Goal: Task Accomplishment & Management: Complete application form

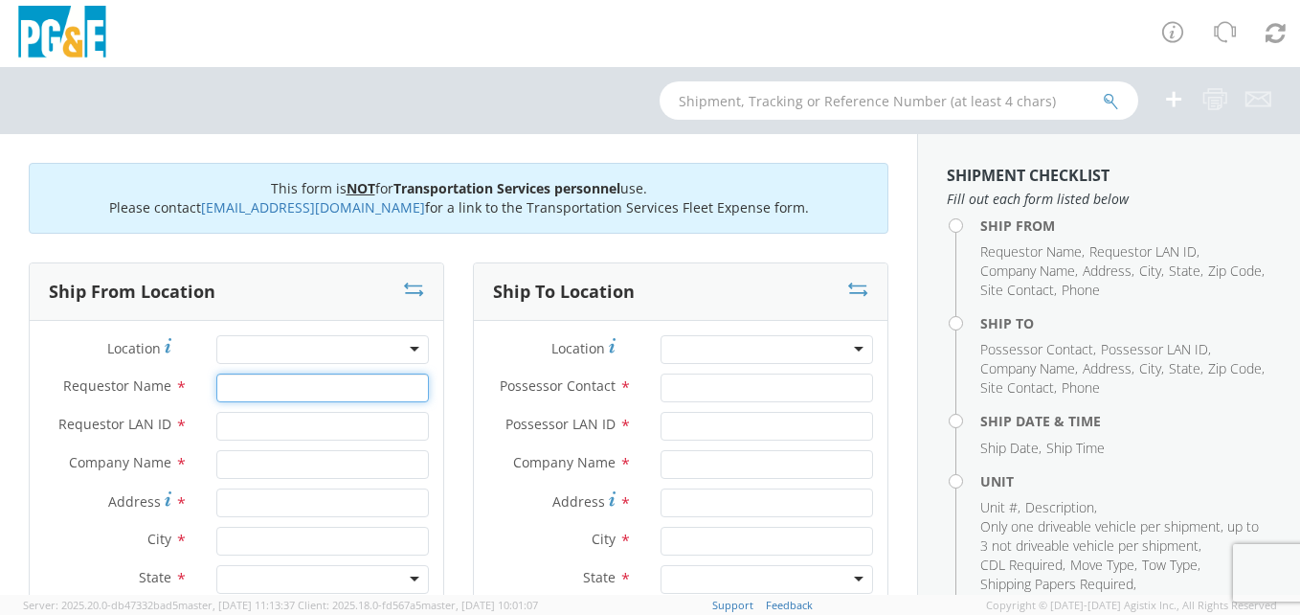
click at [321, 385] on input "Requestor Name *" at bounding box center [322, 387] width 213 height 29
type input "[PERSON_NAME]"
click at [295, 433] on input "Requestor LAN ID *" at bounding box center [322, 426] width 213 height 29
type input "KWA3"
click at [406, 348] on div at bounding box center [322, 349] width 213 height 29
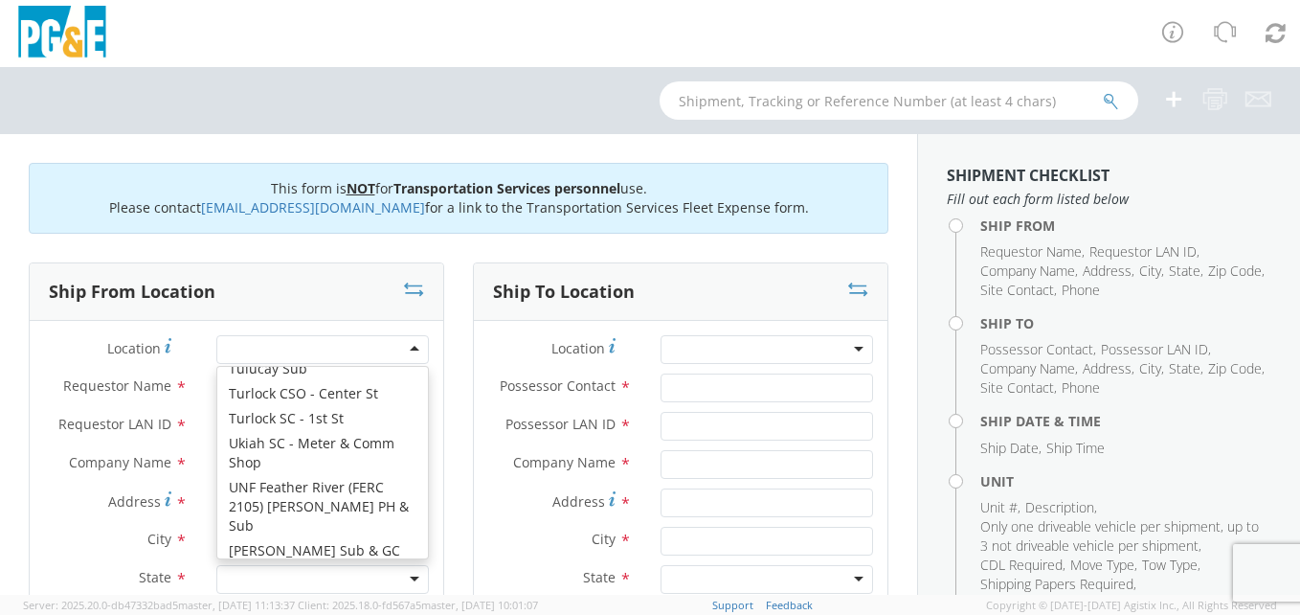
scroll to position [15288, 0]
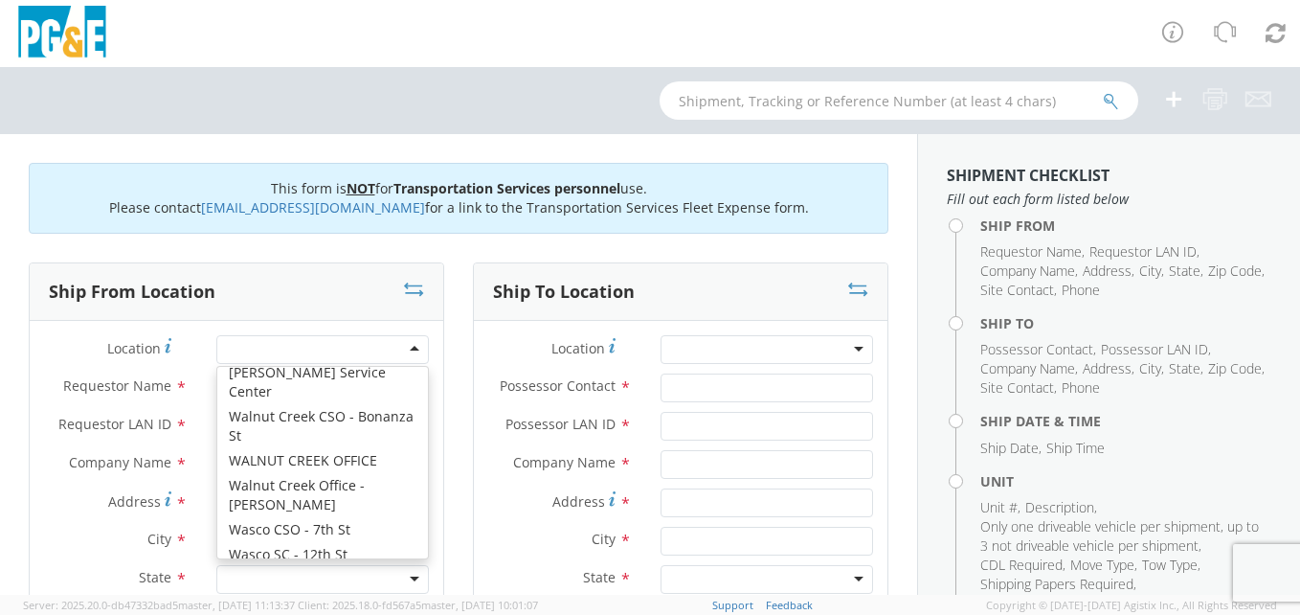
click at [276, 349] on div at bounding box center [322, 349] width 213 height 29
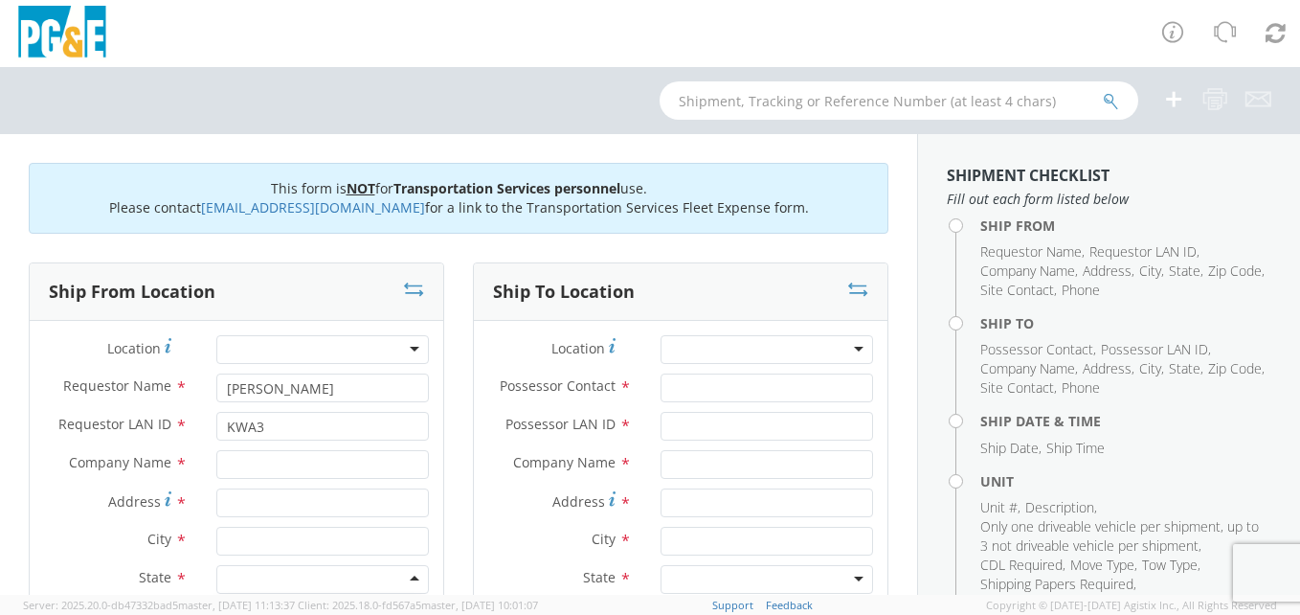
click at [271, 582] on div at bounding box center [322, 579] width 213 height 29
click at [282, 461] on input "text" at bounding box center [322, 464] width 213 height 29
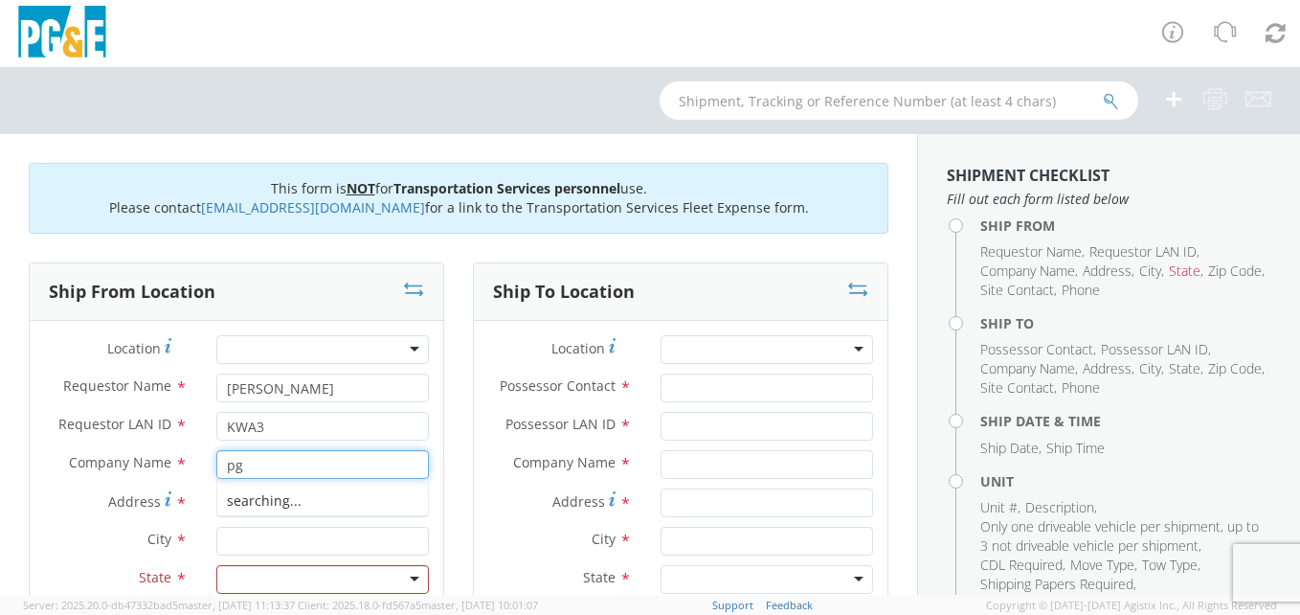
type input "p"
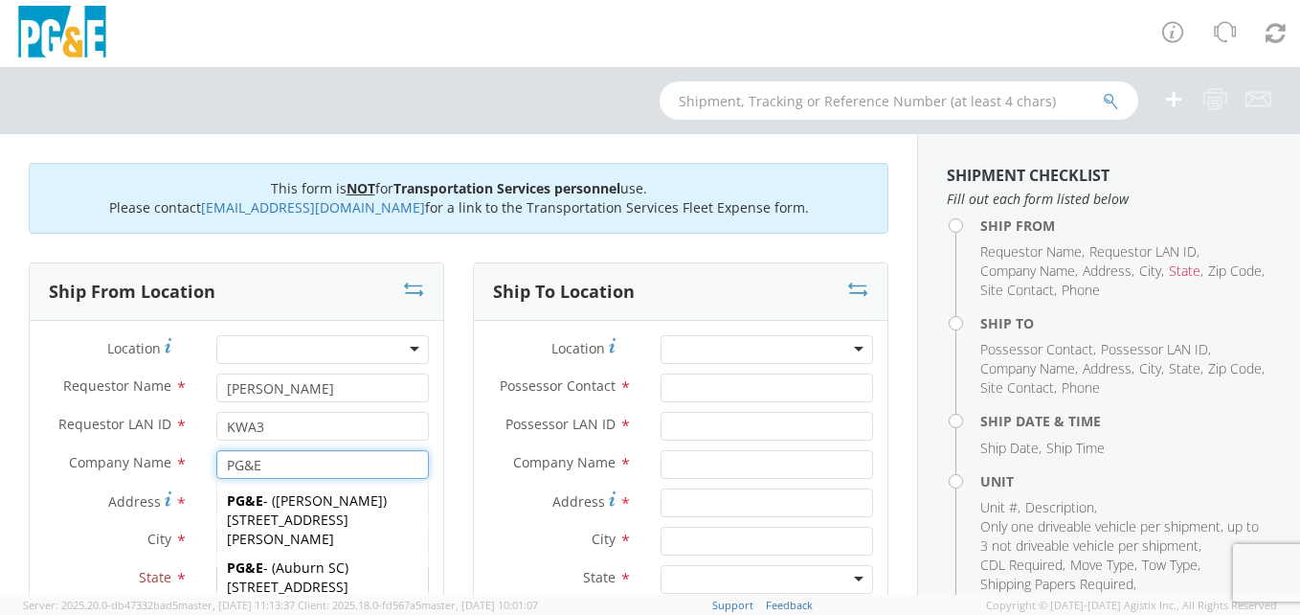
scroll to position [96, 0]
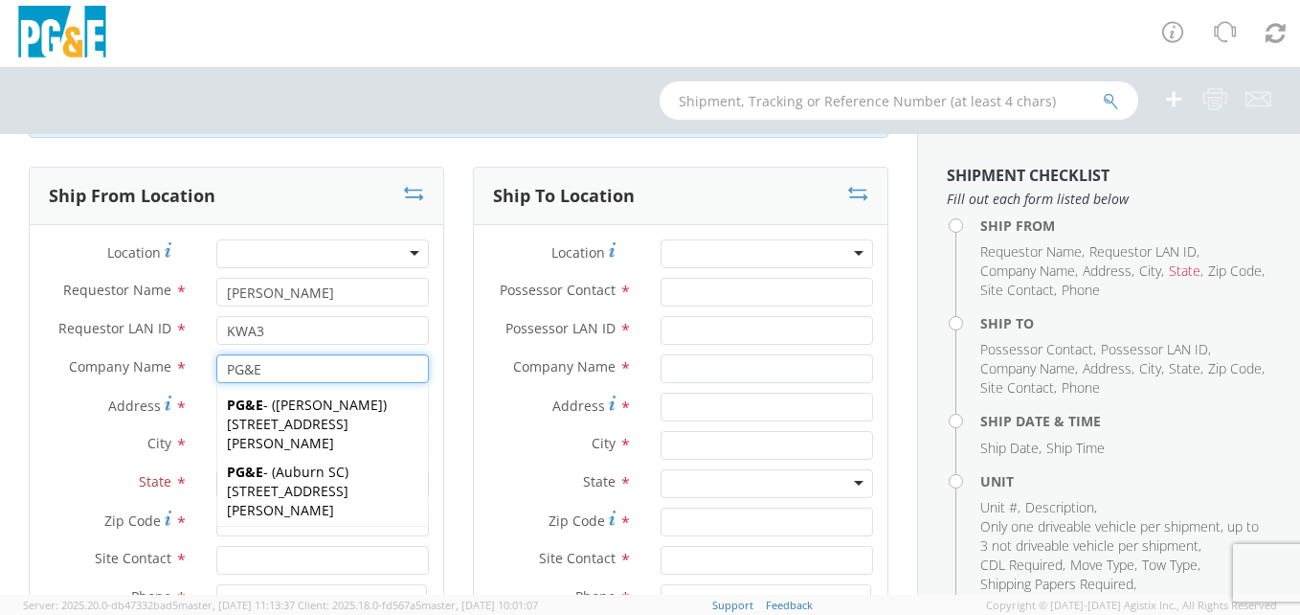
type input "PG&E"
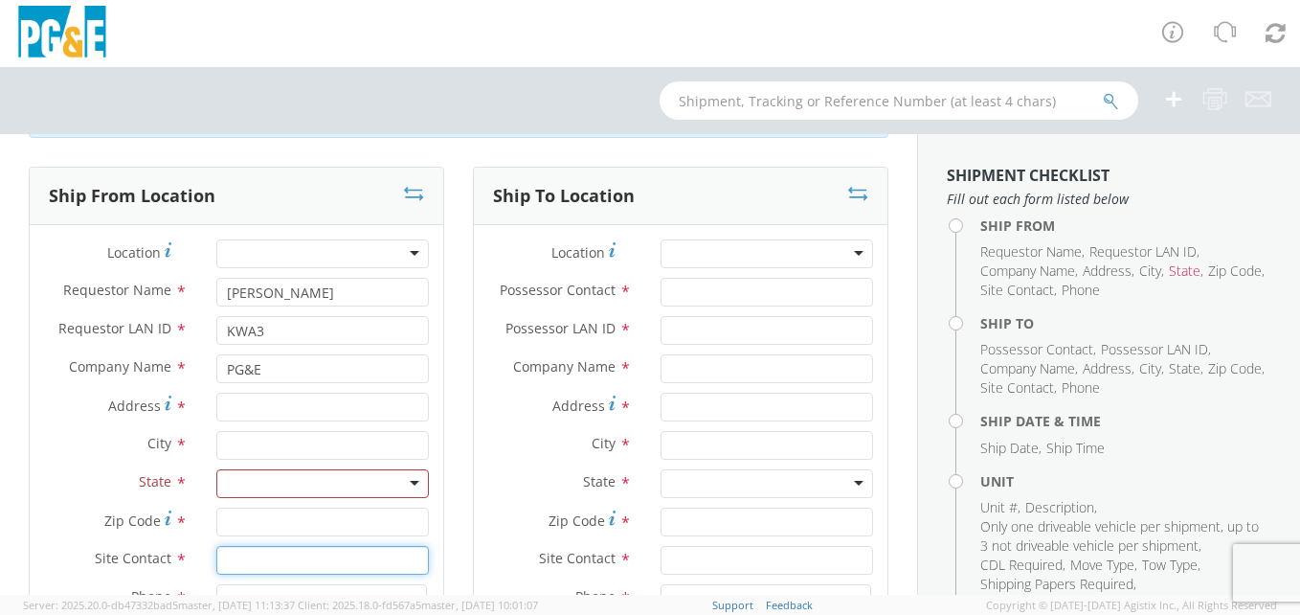
click at [278, 555] on input "text" at bounding box center [322, 560] width 213 height 29
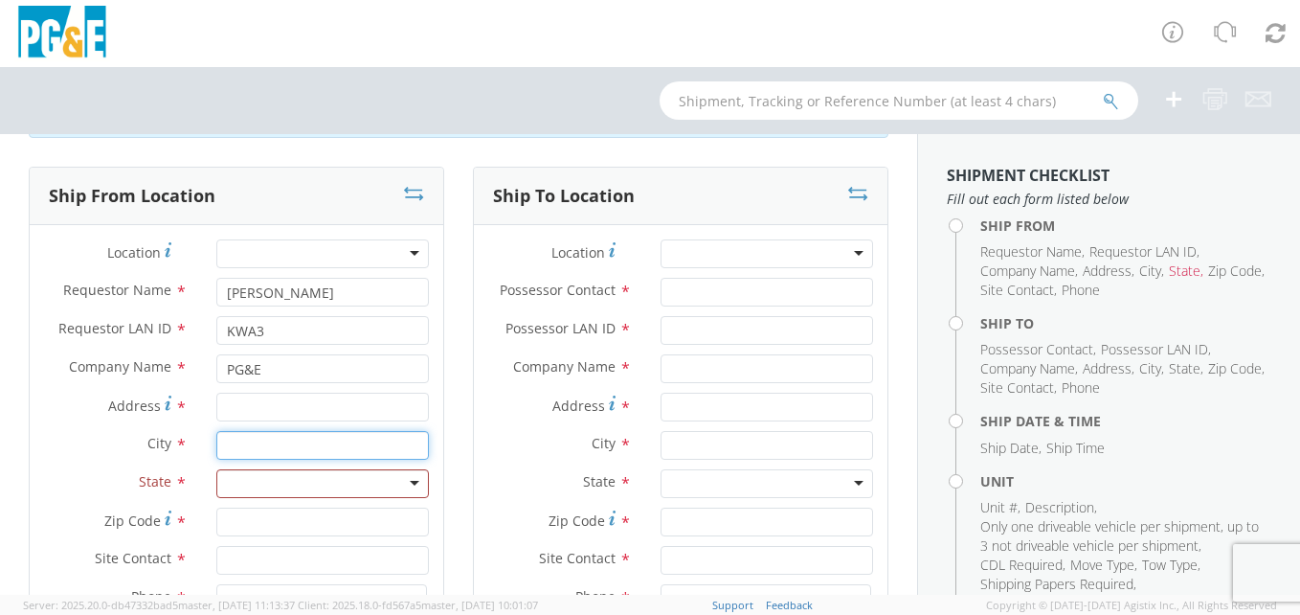
click at [251, 443] on input "text" at bounding box center [322, 445] width 213 height 29
type input "RIVERDALE"
click at [285, 487] on div at bounding box center [322, 483] width 213 height 29
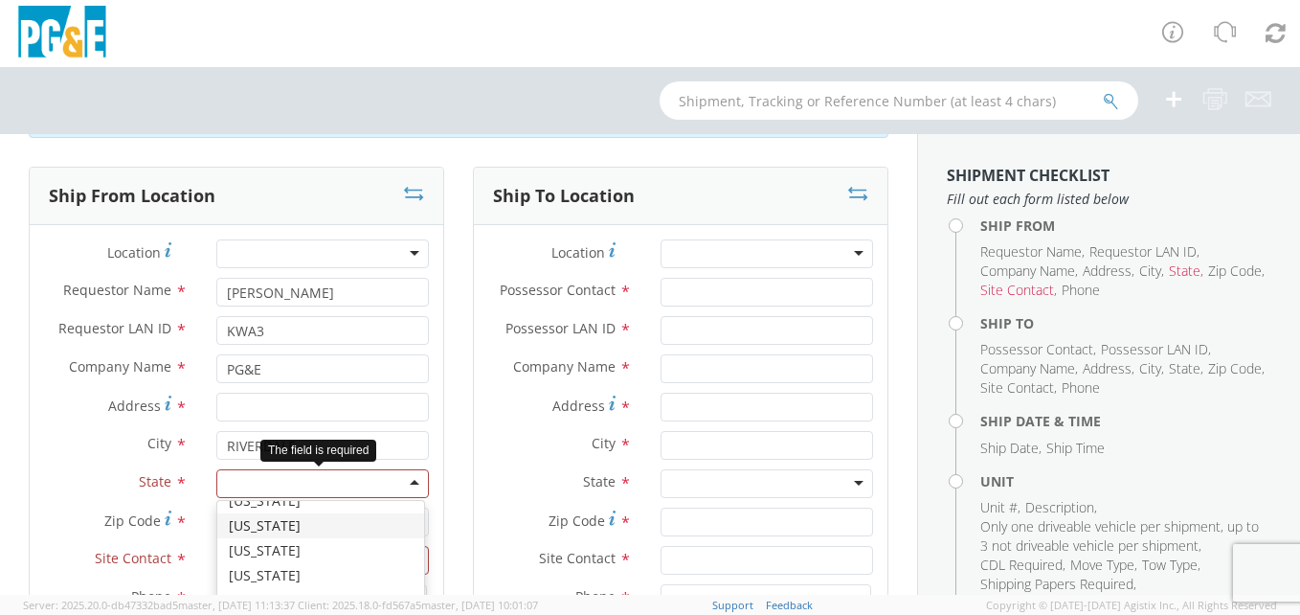
scroll to position [153, 0]
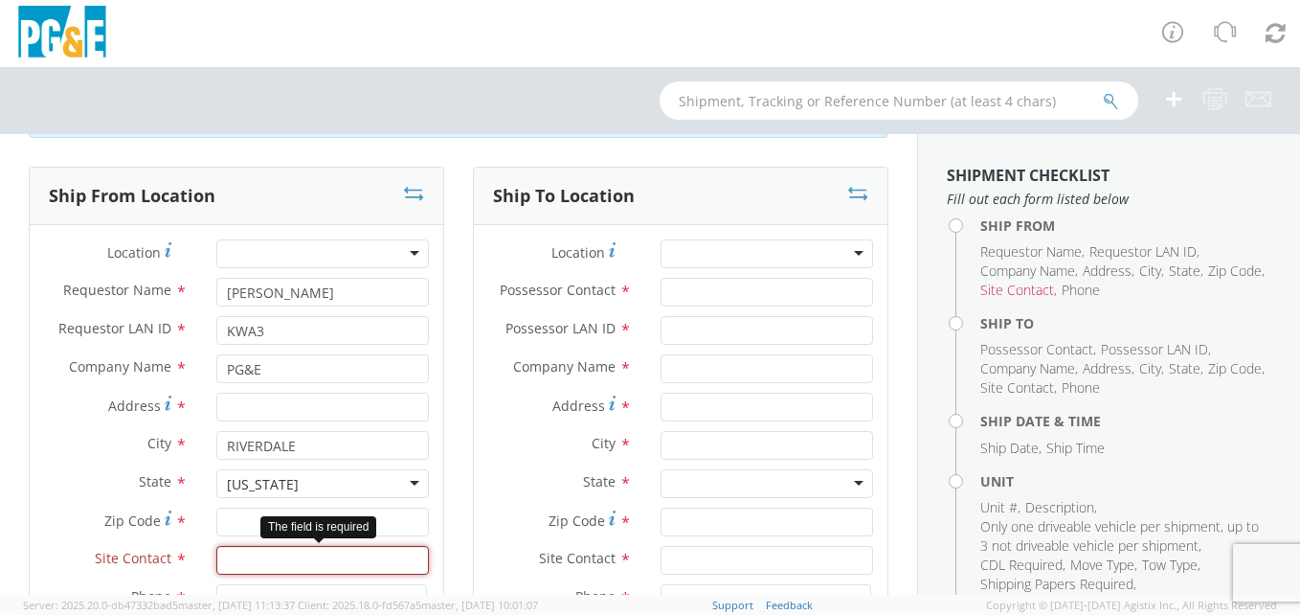
click at [267, 565] on input "text" at bounding box center [322, 560] width 213 height 29
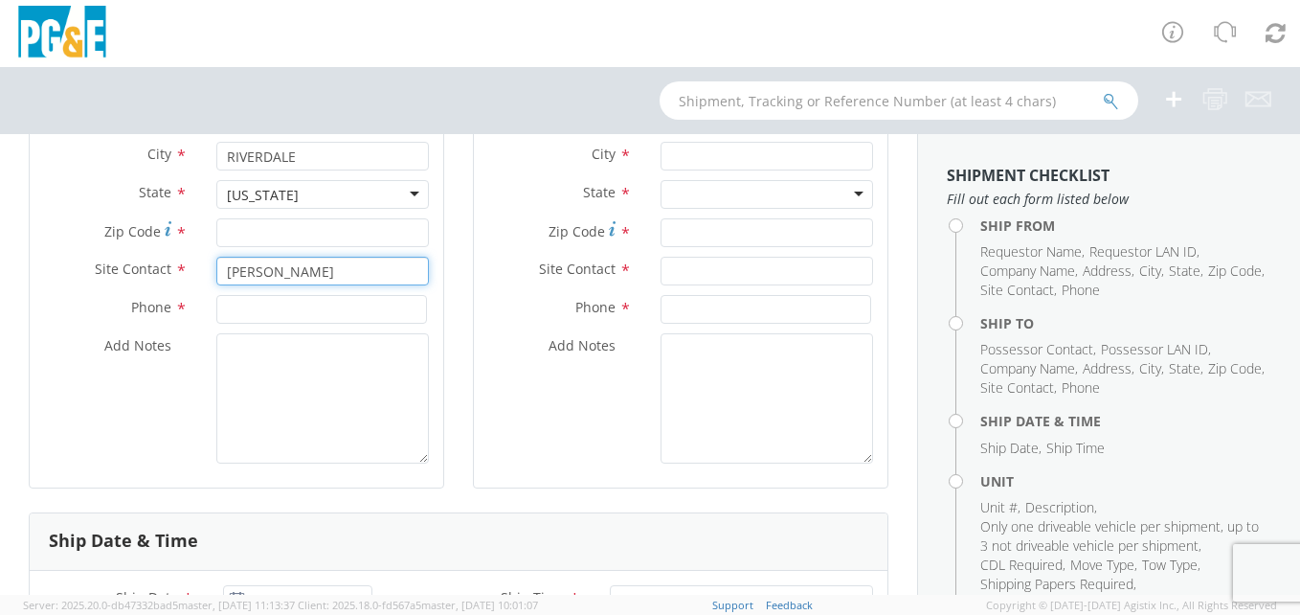
scroll to position [383, 0]
type input "[PERSON_NAME]"
click at [258, 311] on input at bounding box center [321, 311] width 211 height 29
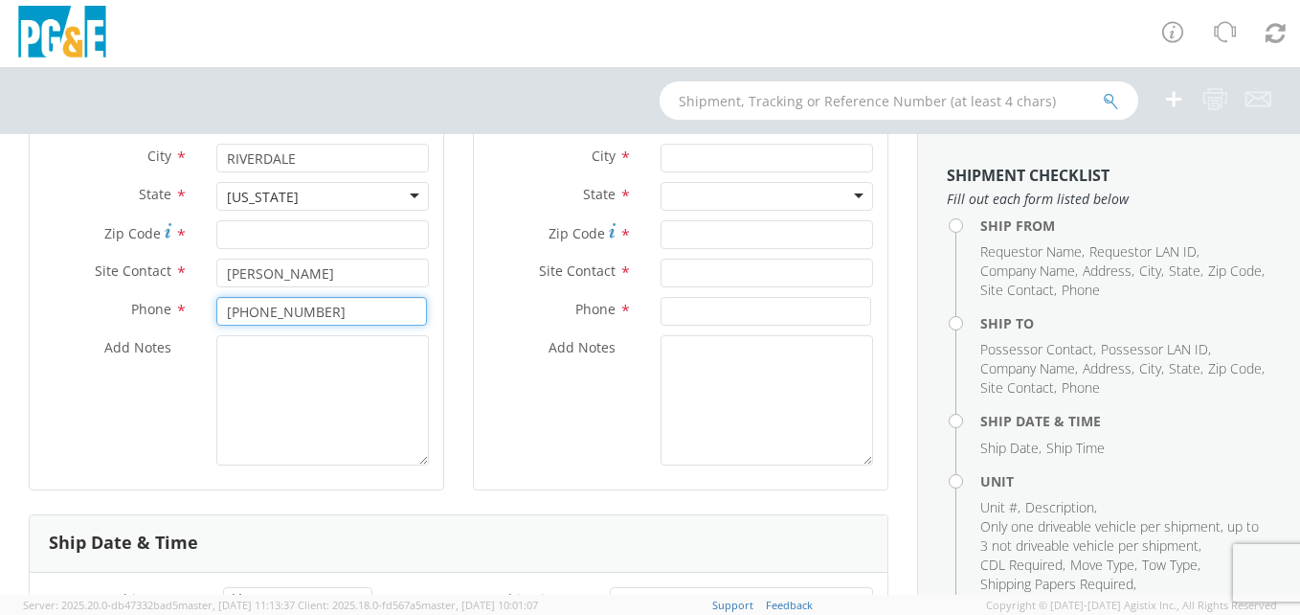
type input "[PHONE_NUMBER]"
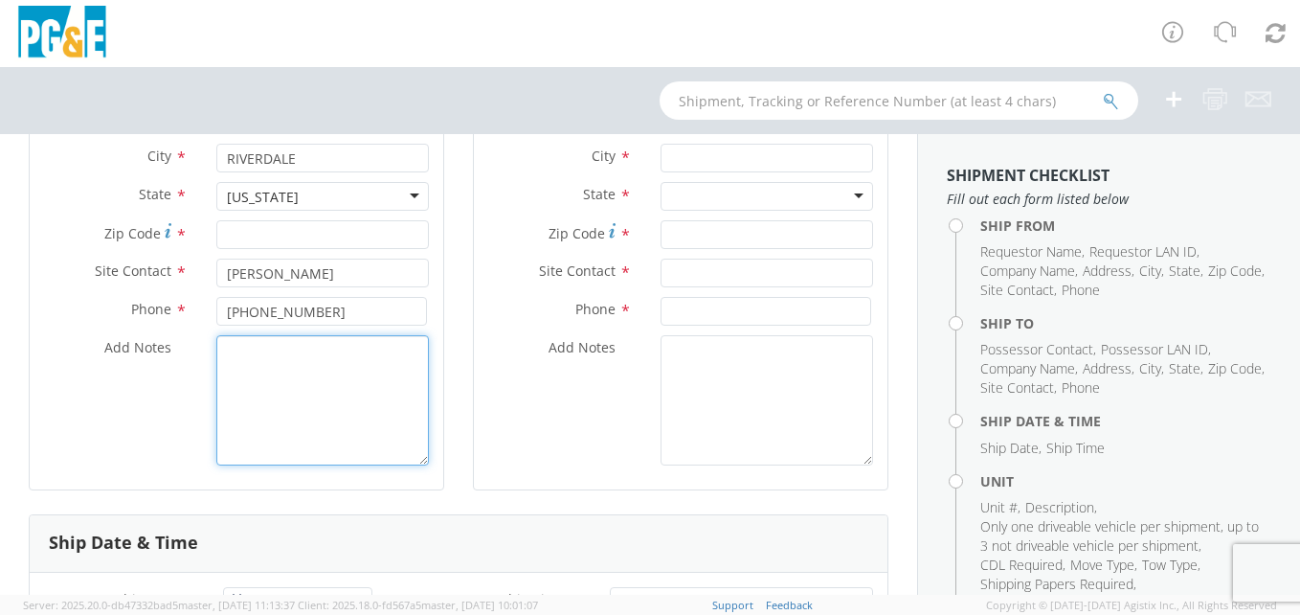
click at [258, 371] on textarea "Add Notes *" at bounding box center [322, 400] width 213 height 130
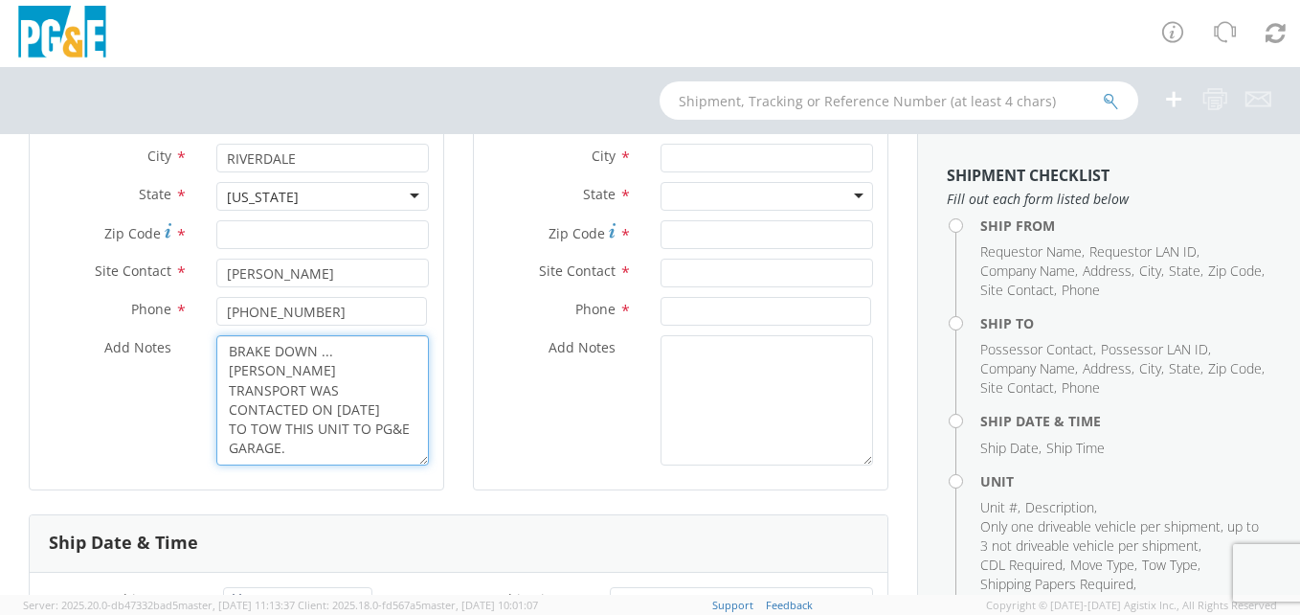
drag, startPoint x: 258, startPoint y: 348, endPoint x: 345, endPoint y: 341, distance: 86.5
click at [345, 341] on textarea "BRAKE DOWN ... [PERSON_NAME] TRANSPORT WAS CONTACTED ON [DATE] TO TOW THIS UNIT…" at bounding box center [322, 400] width 213 height 130
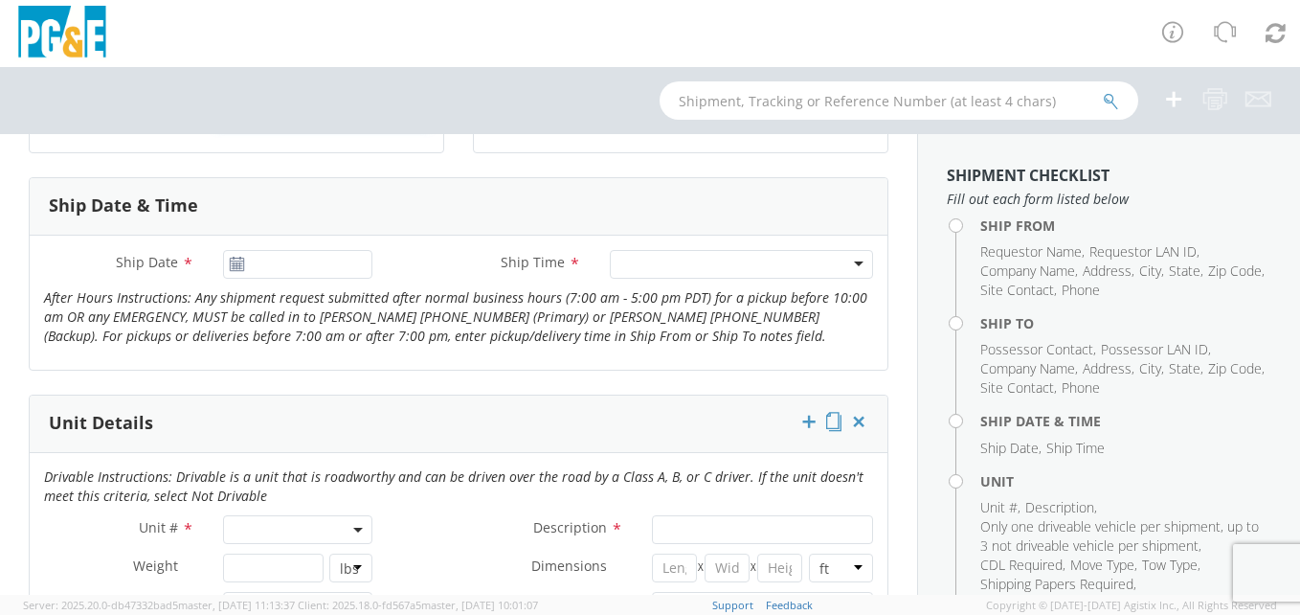
scroll to position [766, 0]
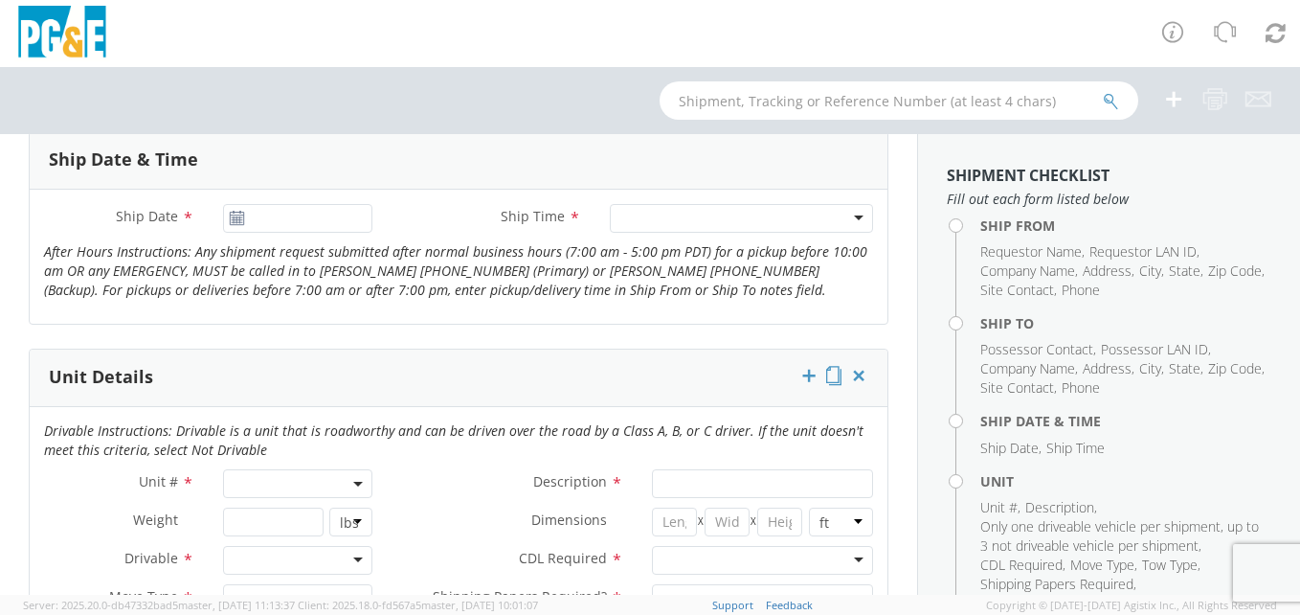
type textarea "BRAKE DOWN ... [PERSON_NAME] TRANSPORT WAS CONTACTED ON [DATE] TO TOW THIS UNIT…"
click at [325, 227] on input "Ship Date *" at bounding box center [298, 218] width 150 height 29
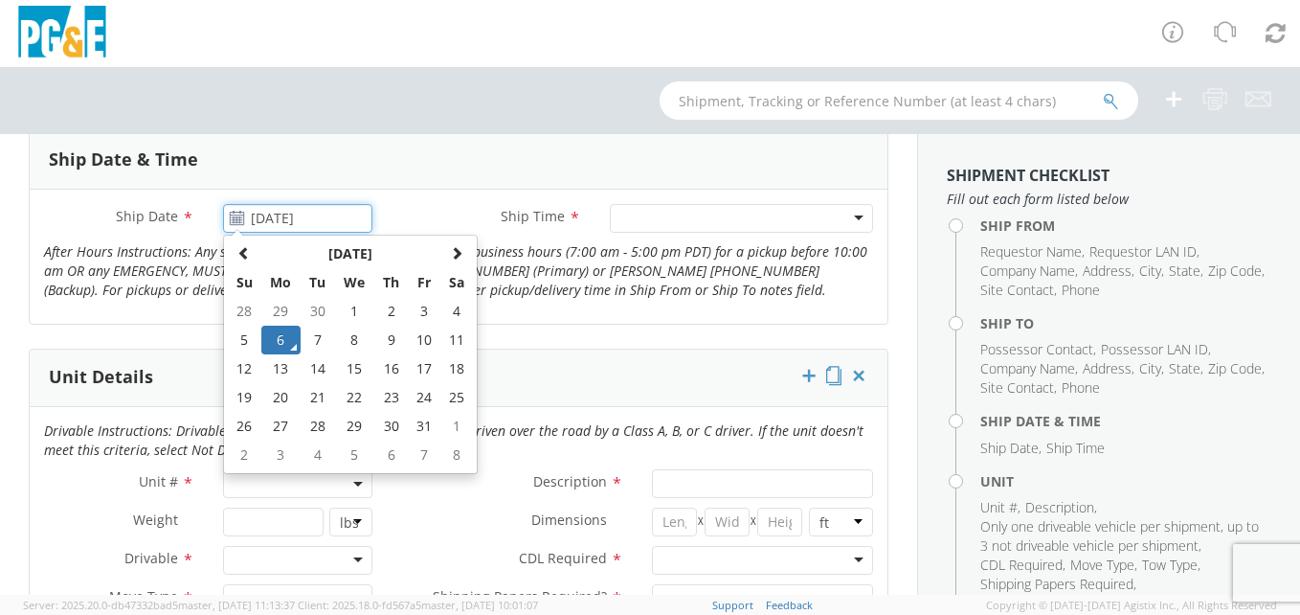
click at [454, 307] on td "4" at bounding box center [456, 311] width 33 height 29
type input "[DATE]"
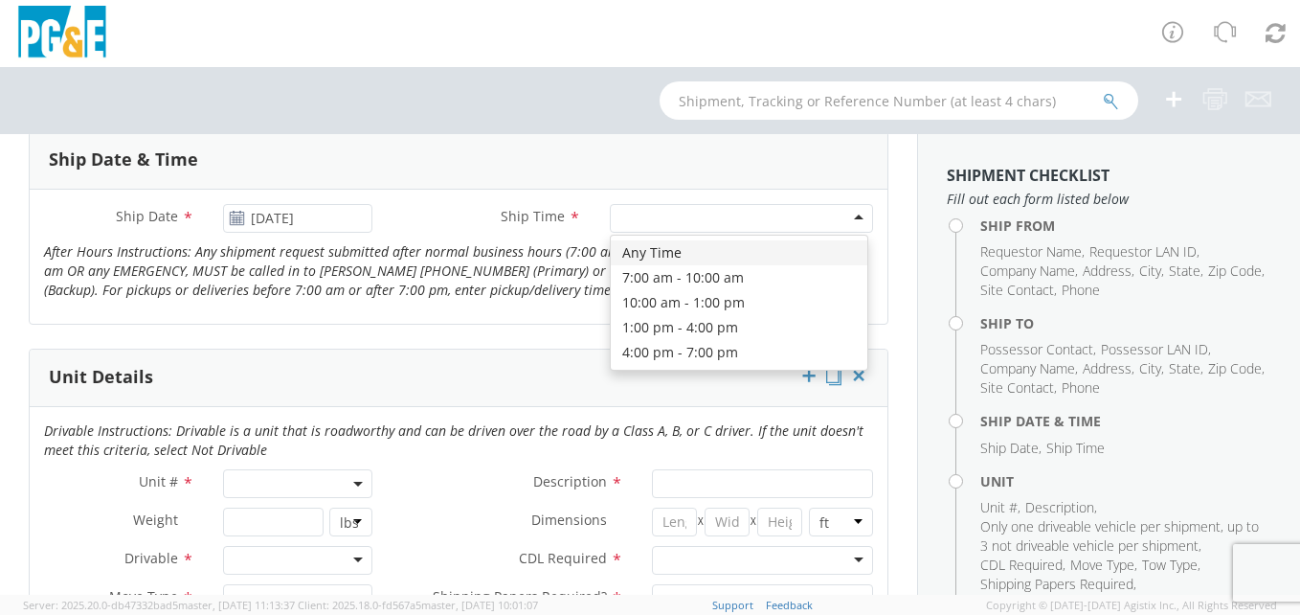
click at [849, 219] on div at bounding box center [741, 218] width 263 height 29
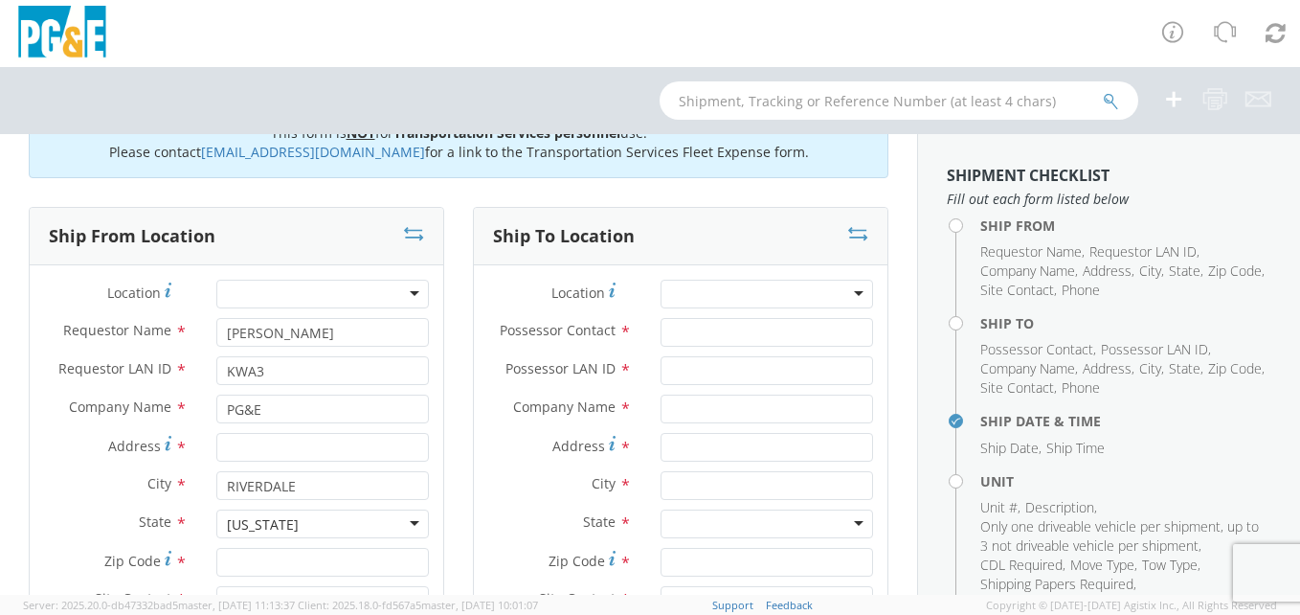
scroll to position [0, 0]
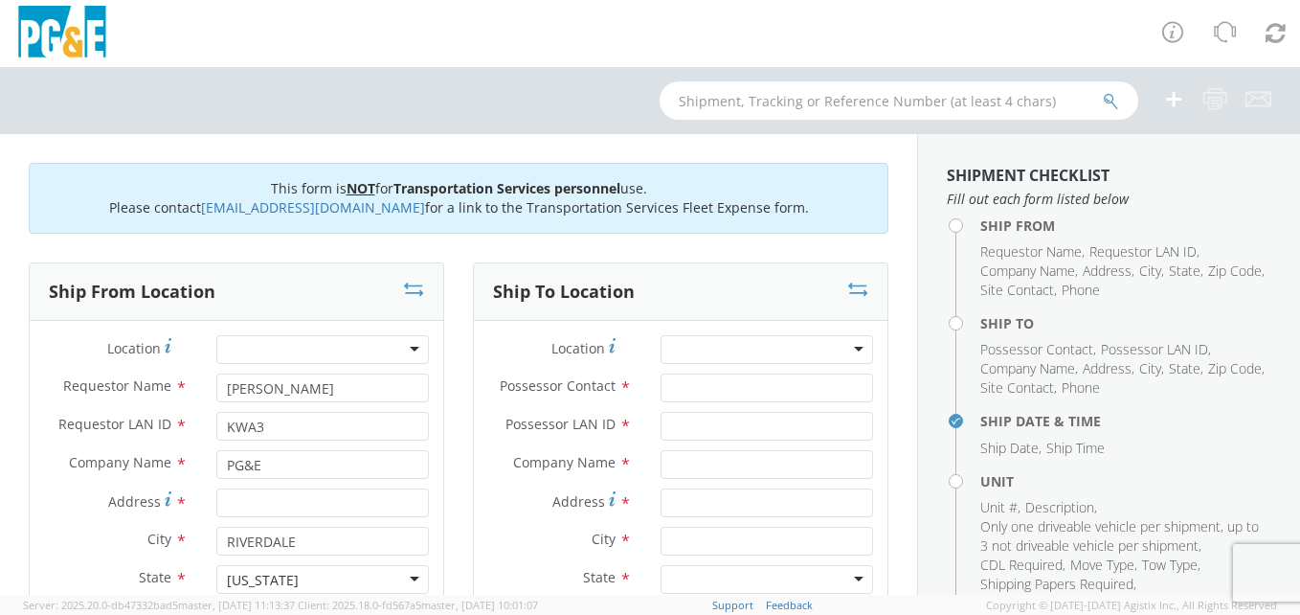
click at [845, 344] on div at bounding box center [767, 349] width 213 height 29
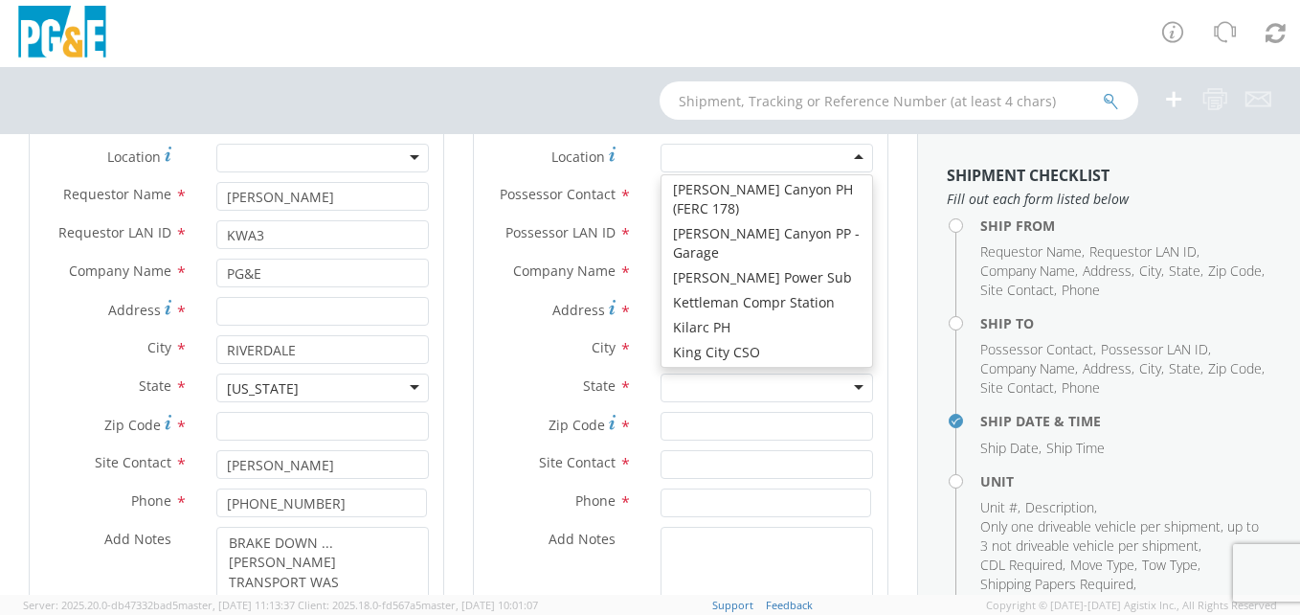
scroll to position [6127, 0]
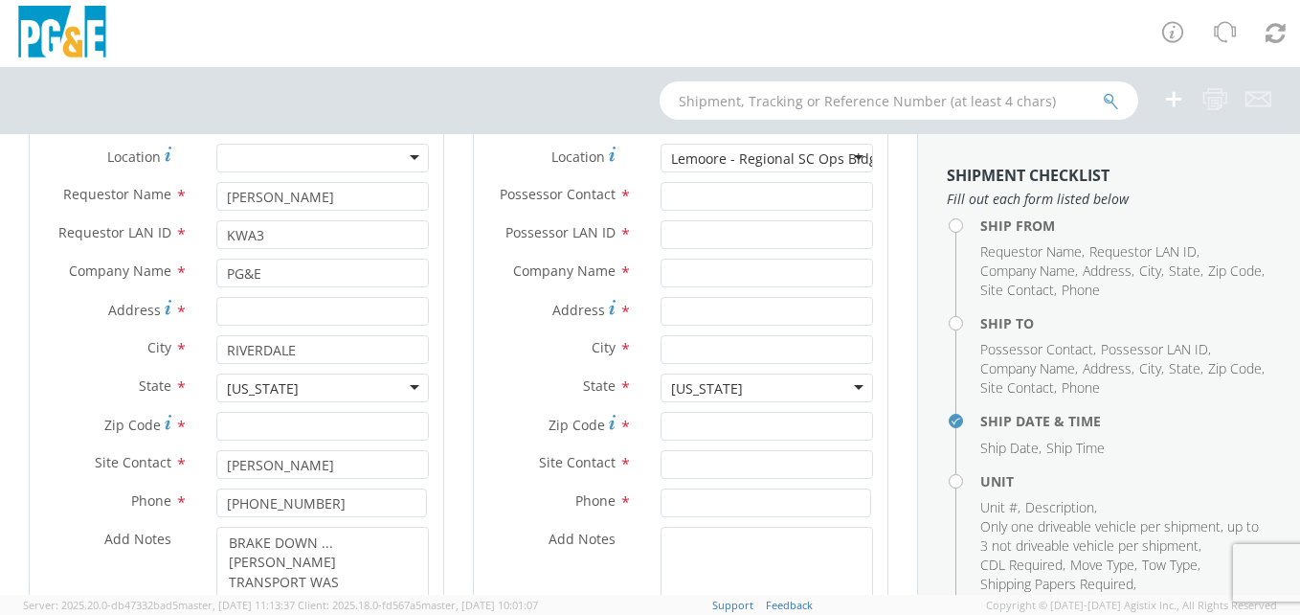
type input "PG&E"
type input "1495 Enterprise Dr"
type input "Lemoore"
type input "93245"
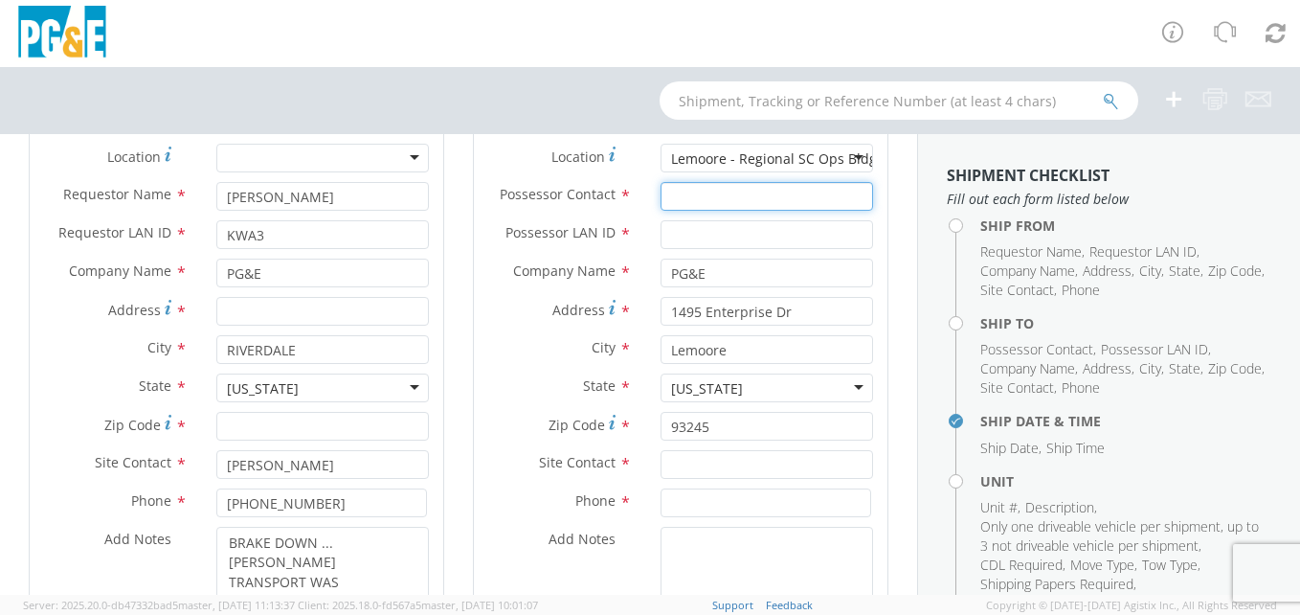
click at [702, 194] on input "Possessor Contact *" at bounding box center [767, 196] width 213 height 29
type input "[PERSON_NAME]"
click at [684, 229] on input "Possessor LAN ID *" at bounding box center [767, 234] width 213 height 29
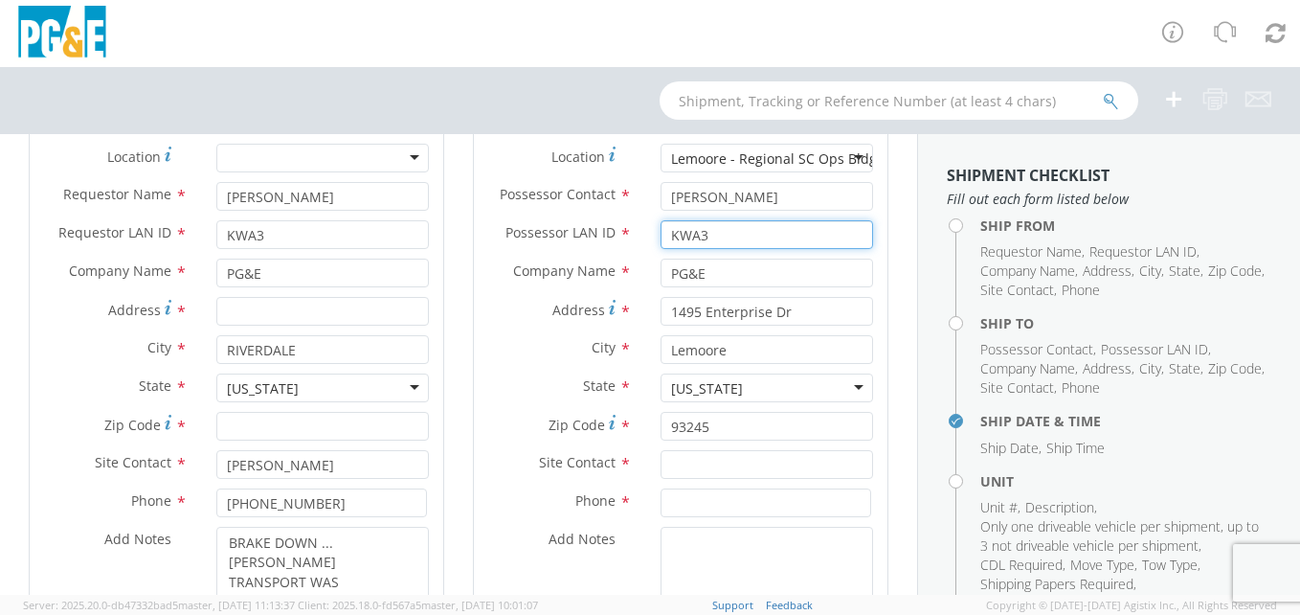
type input "KWA3"
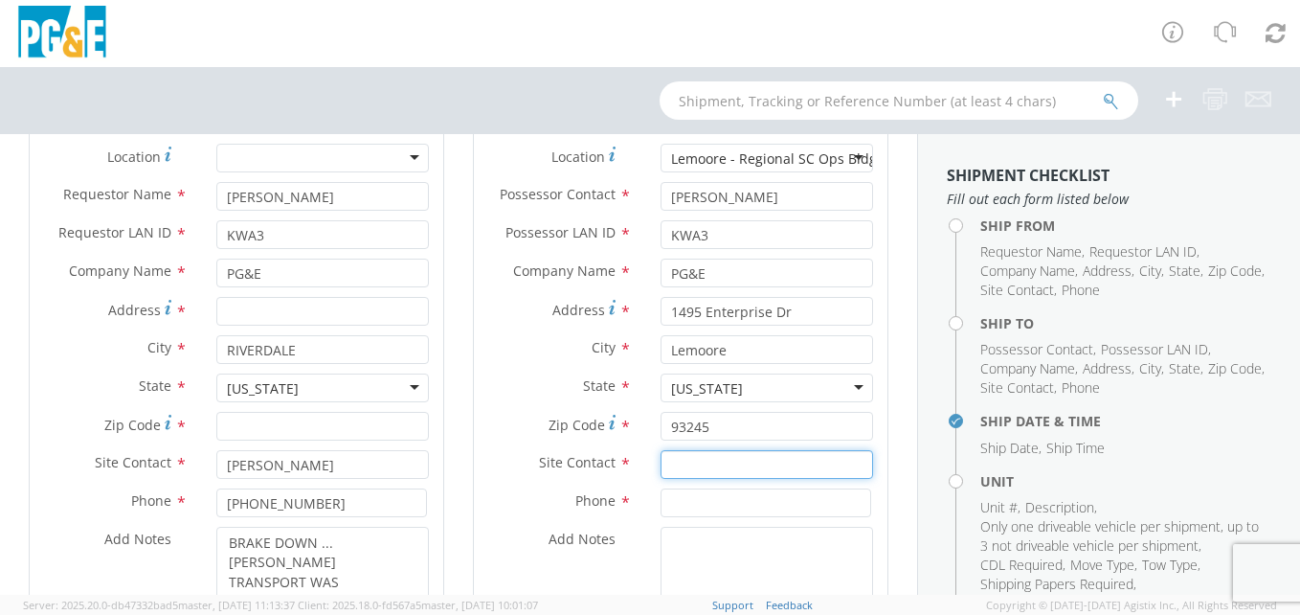
click at [712, 460] on input "text" at bounding box center [767, 464] width 213 height 29
type input "[PERSON_NAME]"
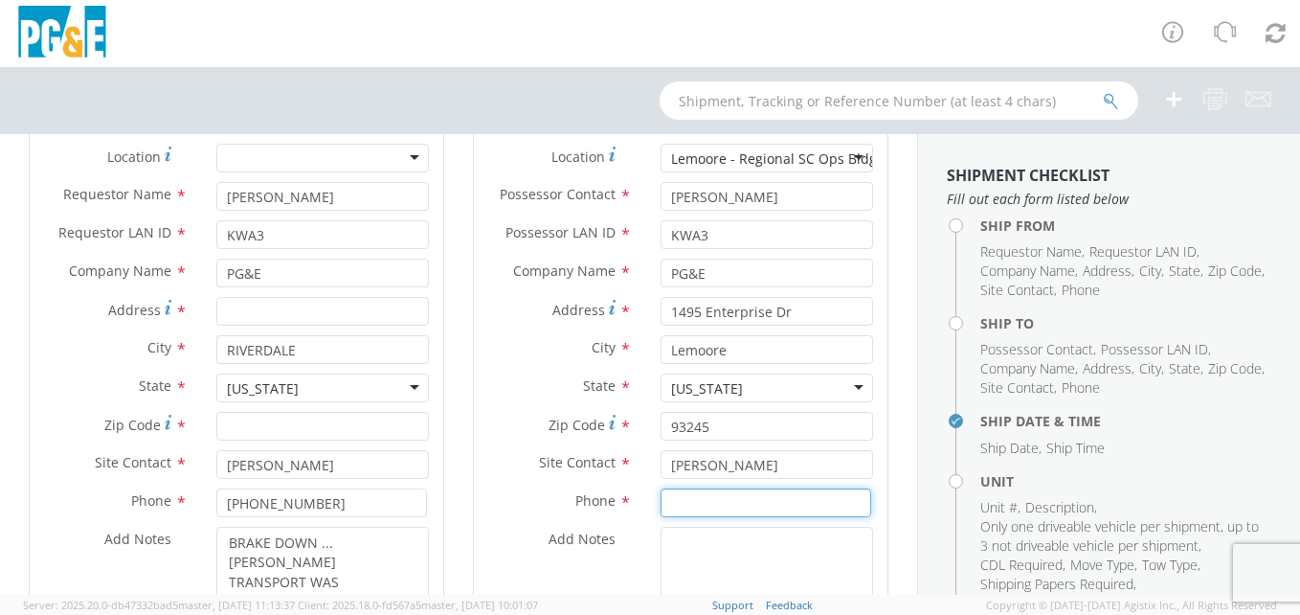
click at [702, 504] on input at bounding box center [766, 502] width 211 height 29
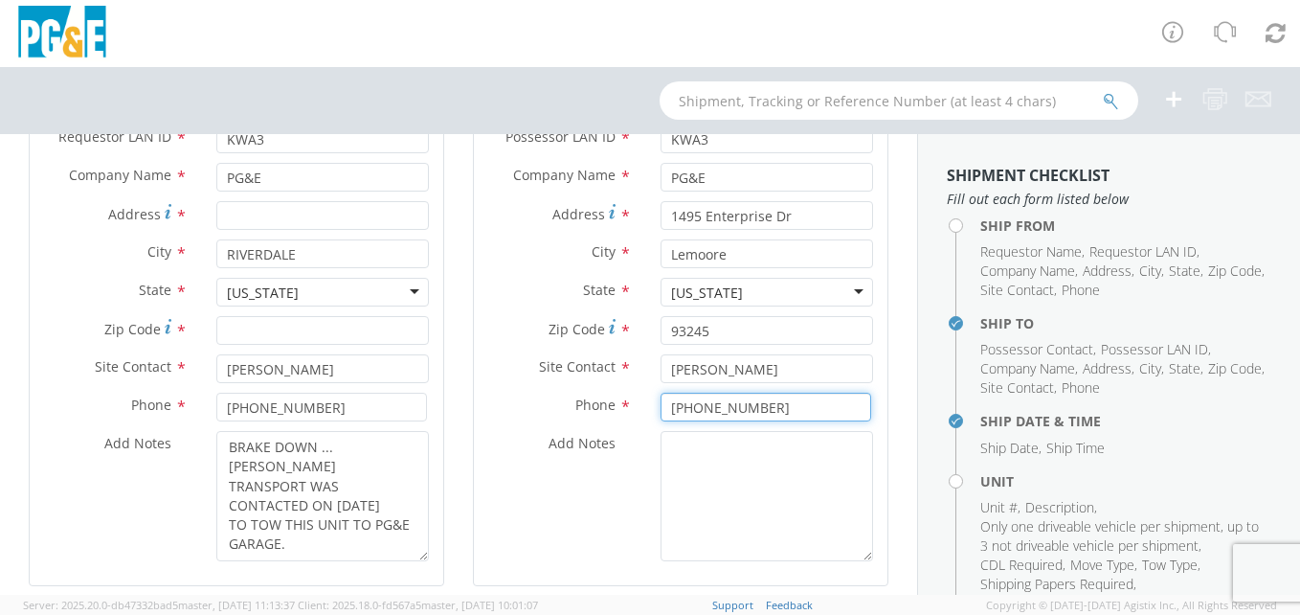
type input "[PHONE_NUMBER]"
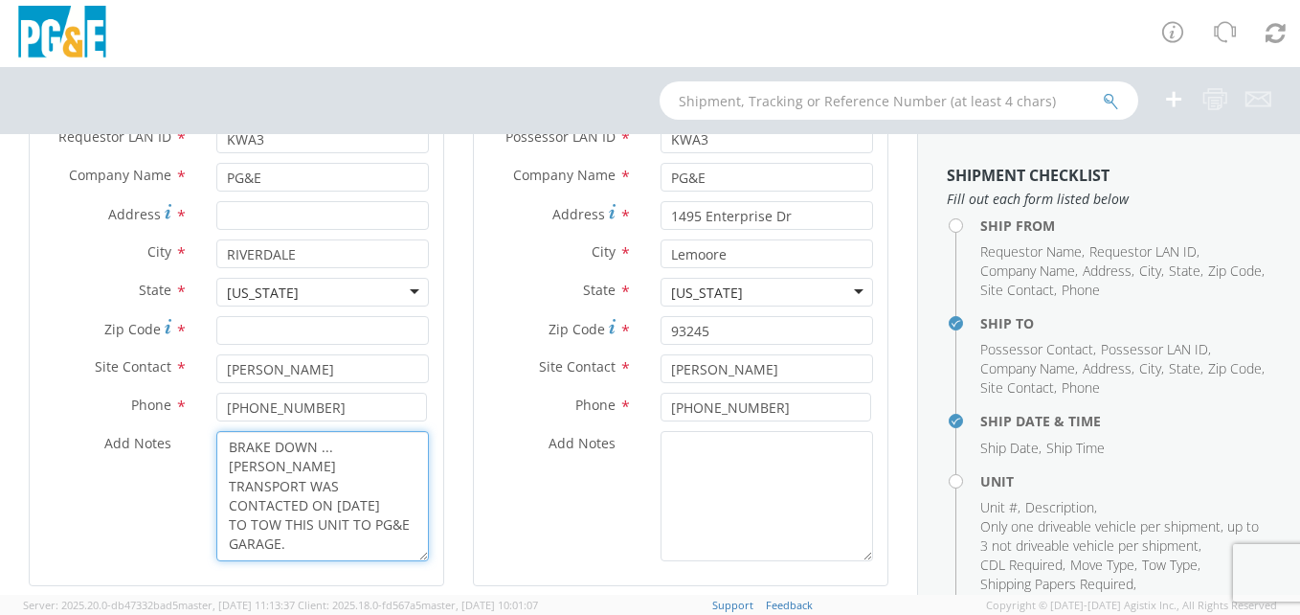
drag, startPoint x: 236, startPoint y: 454, endPoint x: 262, endPoint y: 462, distance: 27.2
click at [262, 462] on textarea "BRAKE DOWN ... [PERSON_NAME] TRANSPORT WAS CONTACTED ON [DATE] TO TOW THIS UNIT…" at bounding box center [322, 496] width 213 height 130
drag, startPoint x: 225, startPoint y: 444, endPoint x: 308, endPoint y: 518, distance: 111.2
click at [308, 518] on textarea "BRAKE DOWN ... [PERSON_NAME] TRANSPORT WAS CONTACTED ON [DATE] TO TOW THIS UNIT…" at bounding box center [322, 496] width 213 height 130
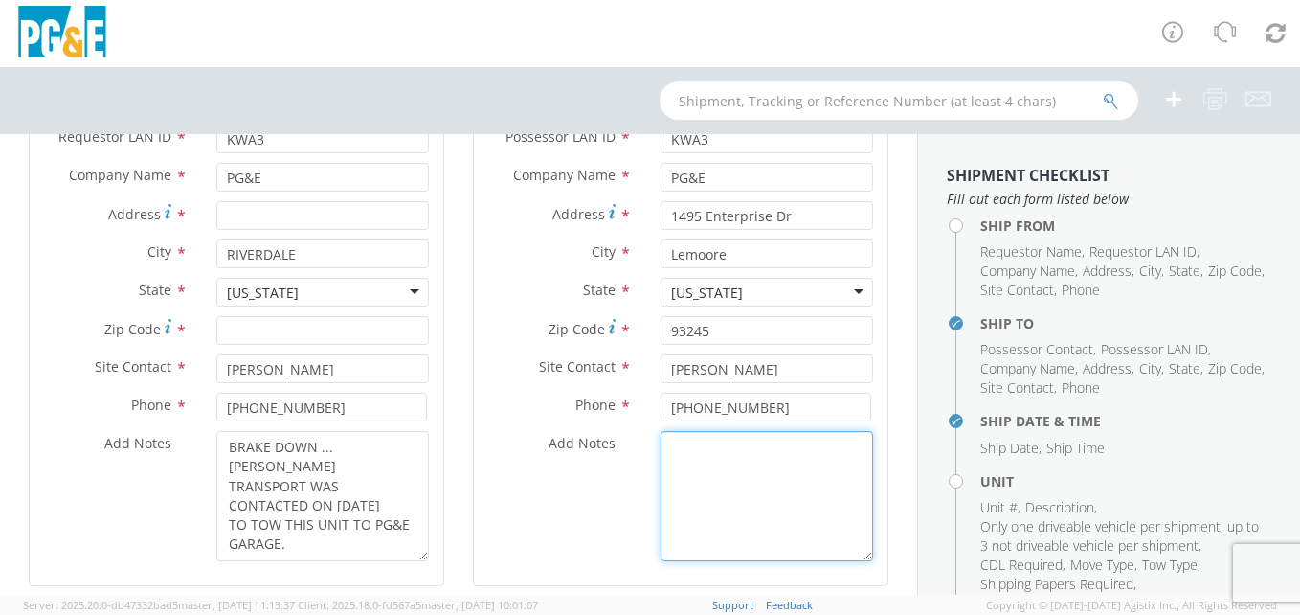
paste textarea "BRAKE DOWN ... [PERSON_NAME] TRANSPORT WAS CONTACTED ON [DATE] TO TOW THIS UNIT…"
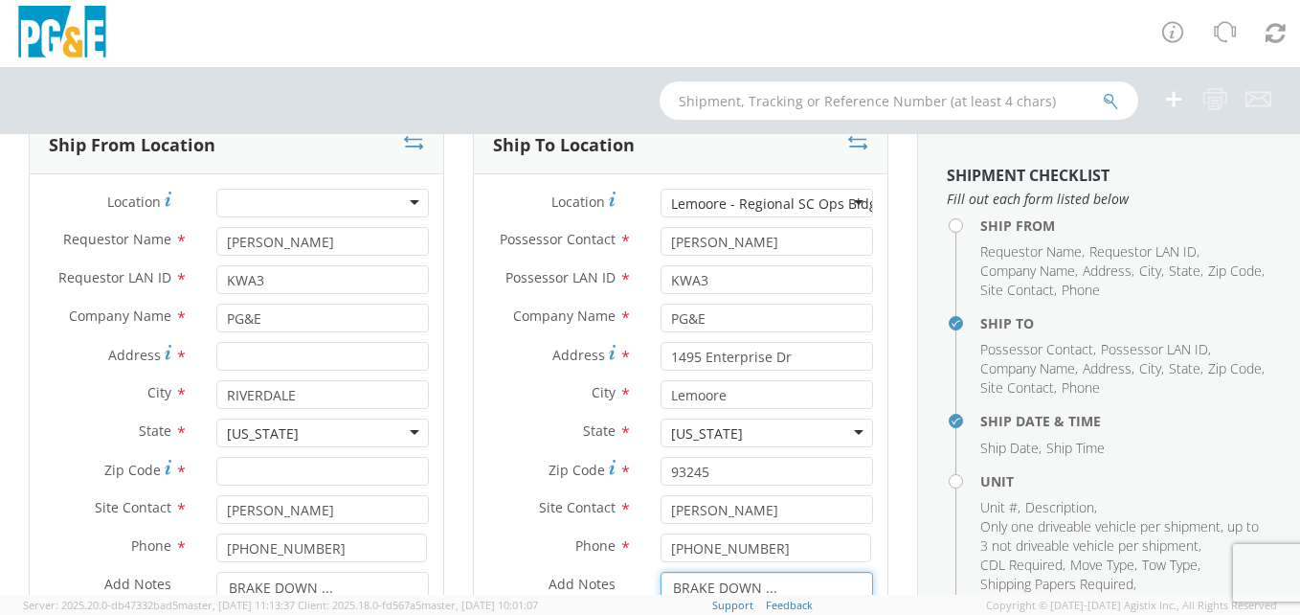
scroll to position [191, 0]
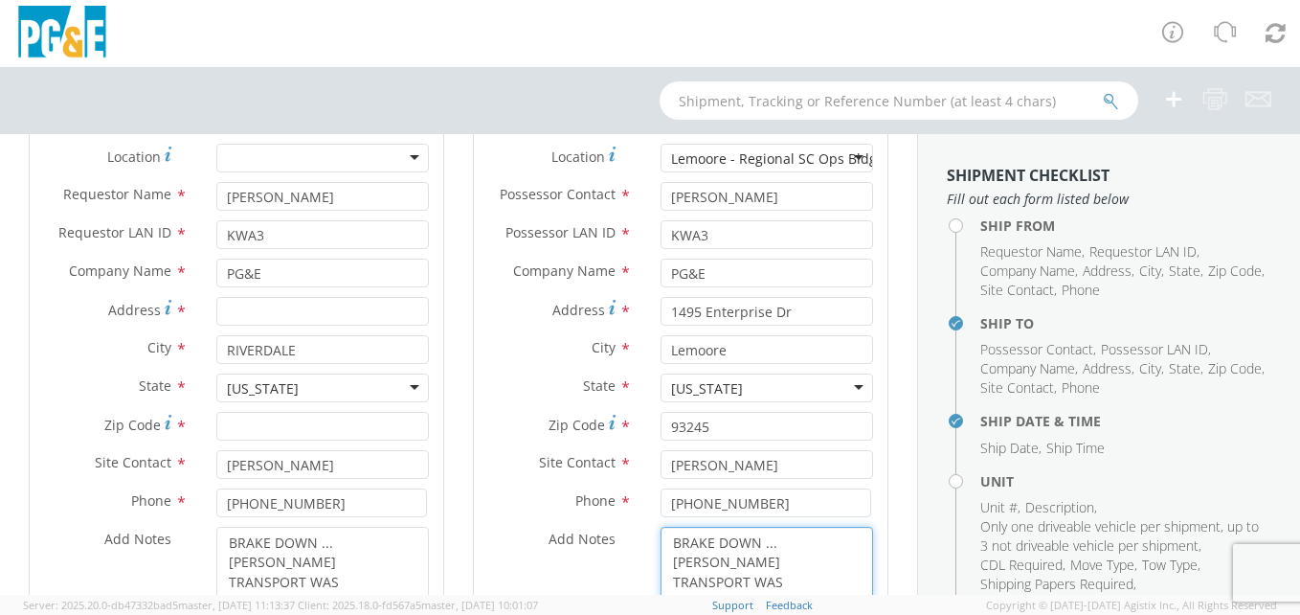
type textarea "BRAKE DOWN ... [PERSON_NAME] TRANSPORT WAS CONTACTED ON [DATE] TO TOW THIS UNIT…"
click at [234, 309] on input "Address *" at bounding box center [322, 311] width 213 height 29
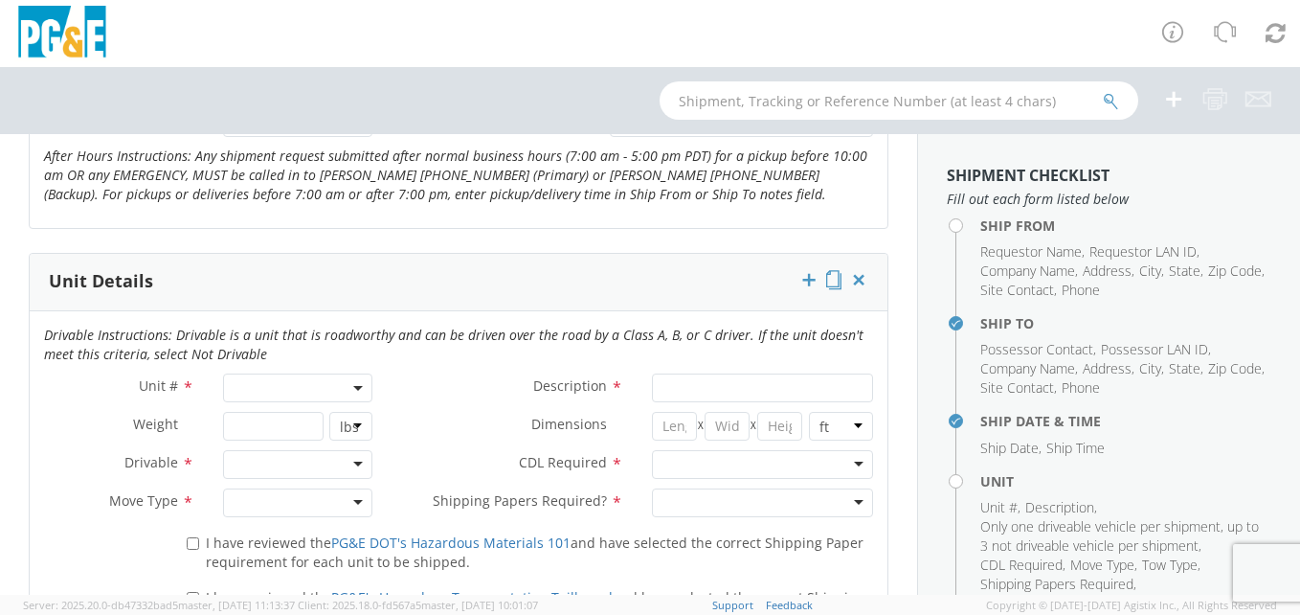
scroll to position [957, 0]
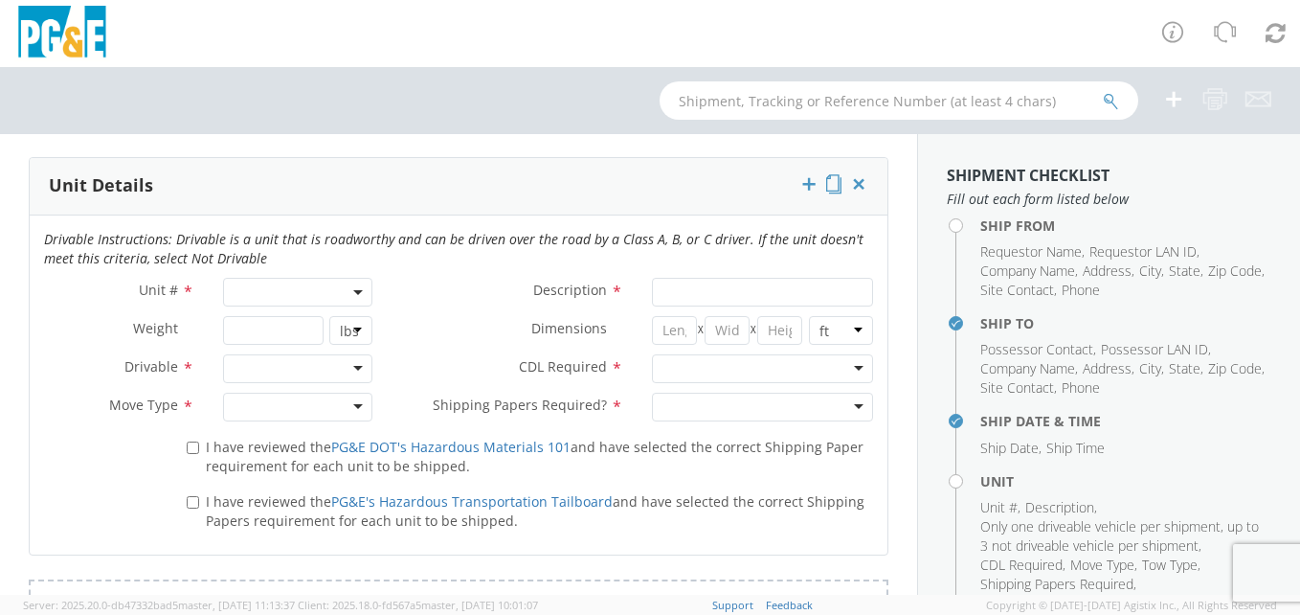
type input "HWY 41 & MT. [PERSON_NAME]."
click at [321, 294] on span at bounding box center [298, 292] width 150 height 29
click at [301, 323] on input "search" at bounding box center [297, 323] width 138 height 29
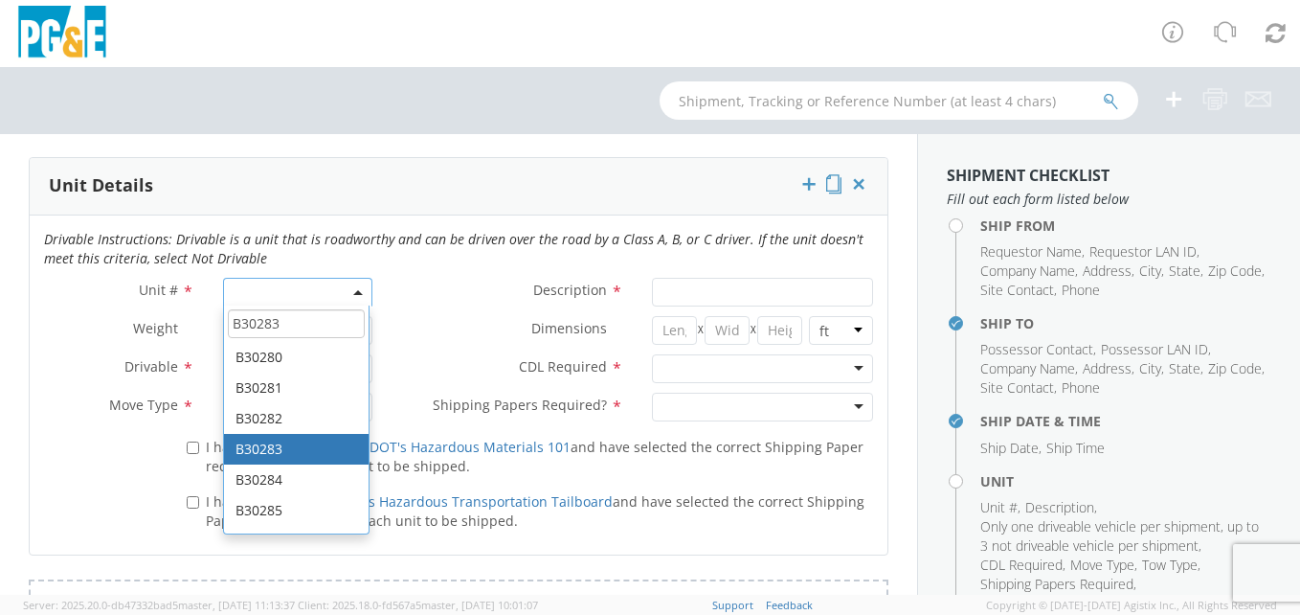
type input "B30283"
type input "TRUCK; FLATBED W/CRANE 6X6"
type input "66000"
select select "B30283"
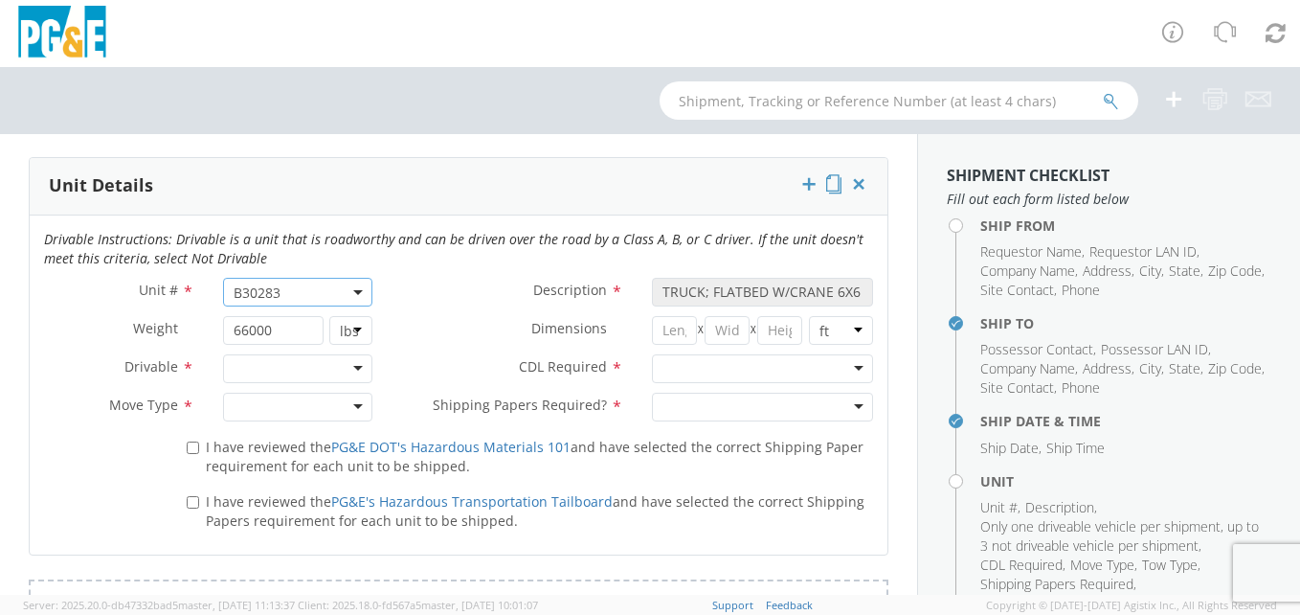
click at [347, 365] on div at bounding box center [298, 368] width 150 height 29
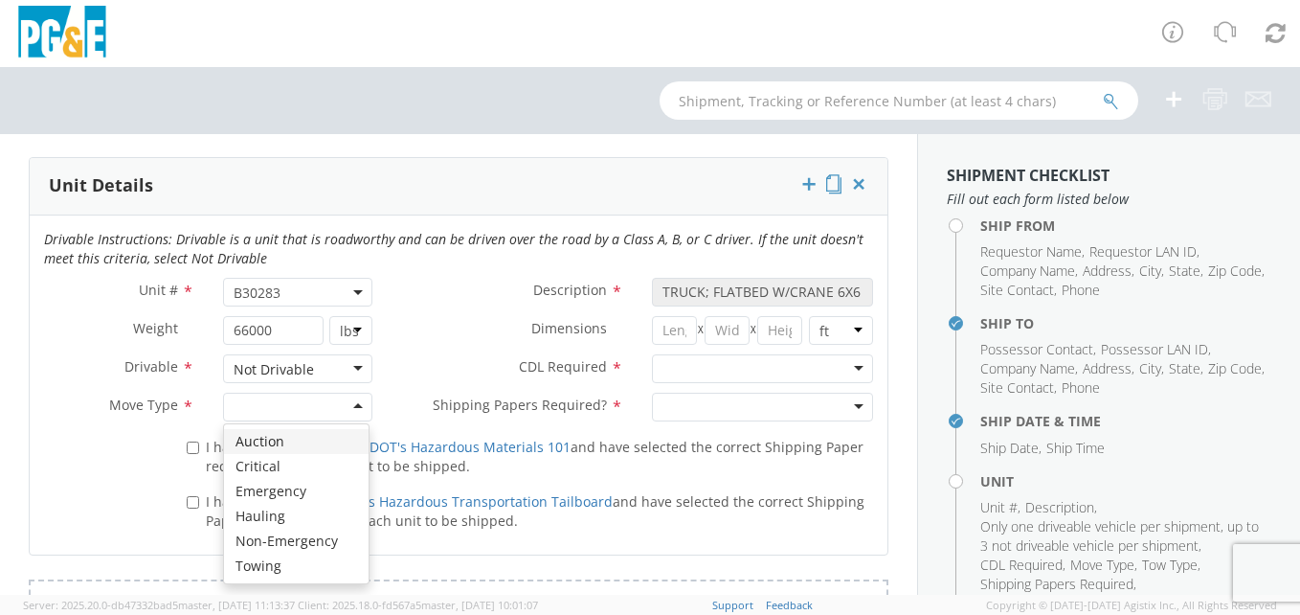
click at [356, 407] on div at bounding box center [298, 406] width 150 height 29
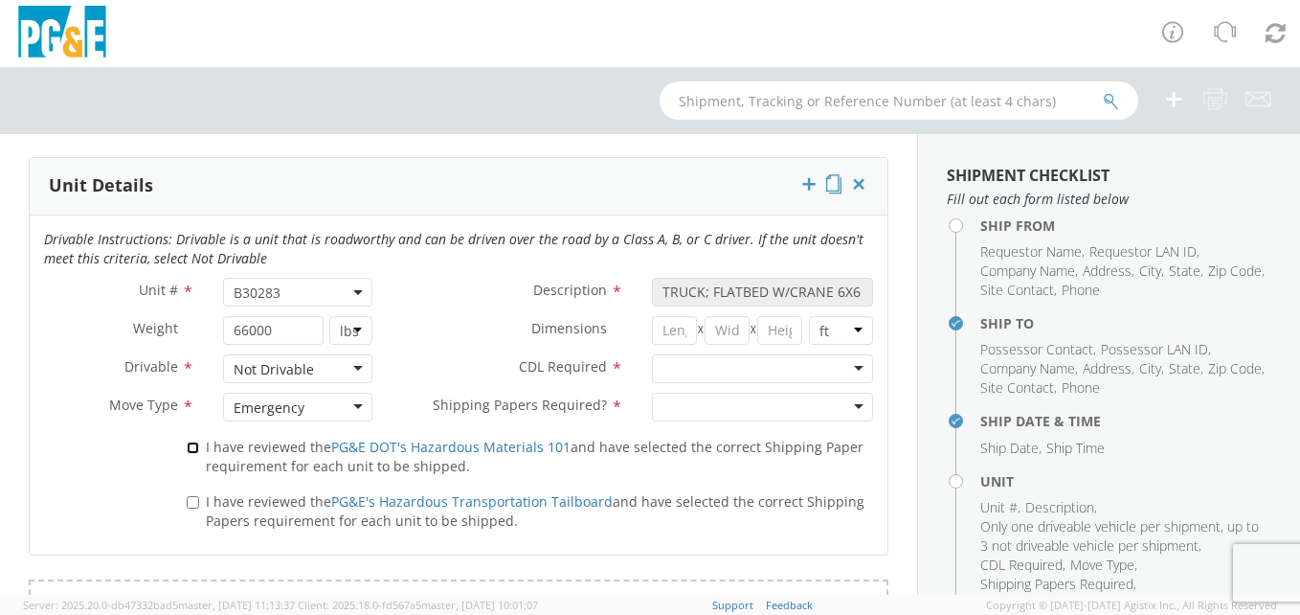
click at [196, 444] on input "I have reviewed the PG&E DOT's Hazardous Materials 101 and have selected the co…" at bounding box center [193, 447] width 12 height 12
checkbox input "true"
click at [197, 500] on label "I have reviewed the PG&E's Hazardous Transportation Tailboard and have selected…" at bounding box center [530, 509] width 686 height 41
click at [197, 500] on input "I have reviewed the PG&E's Hazardous Transportation Tailboard and have selected…" at bounding box center [193, 502] width 12 height 12
checkbox input "true"
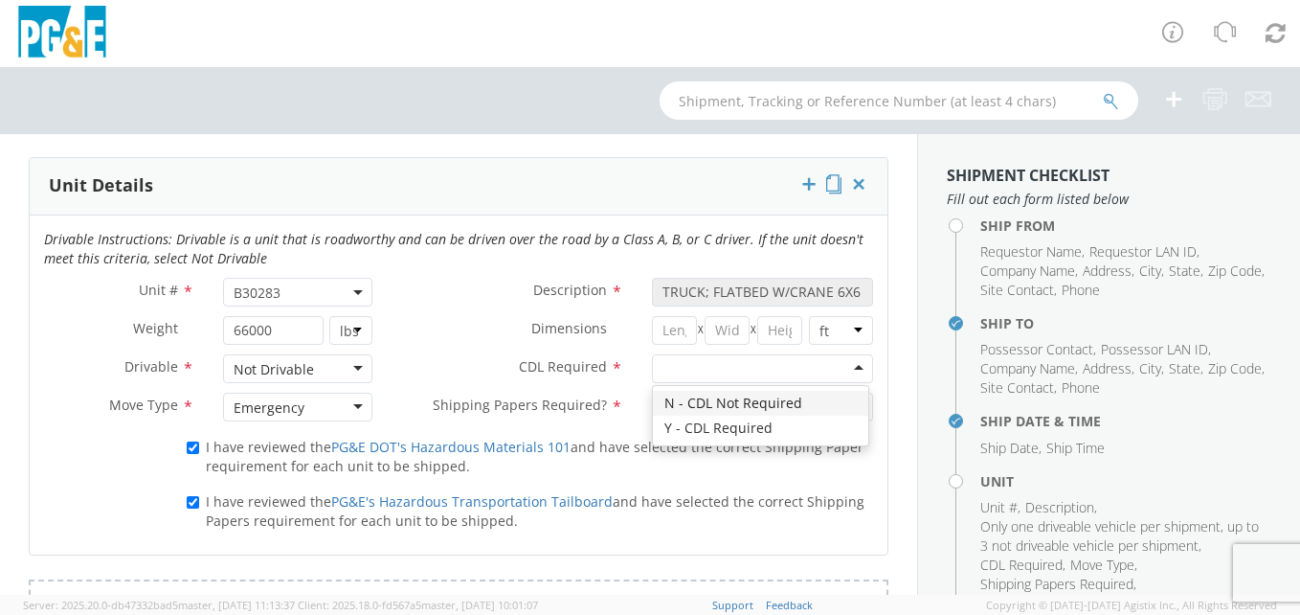
click at [848, 366] on div at bounding box center [762, 368] width 221 height 29
click at [841, 404] on div at bounding box center [762, 406] width 221 height 29
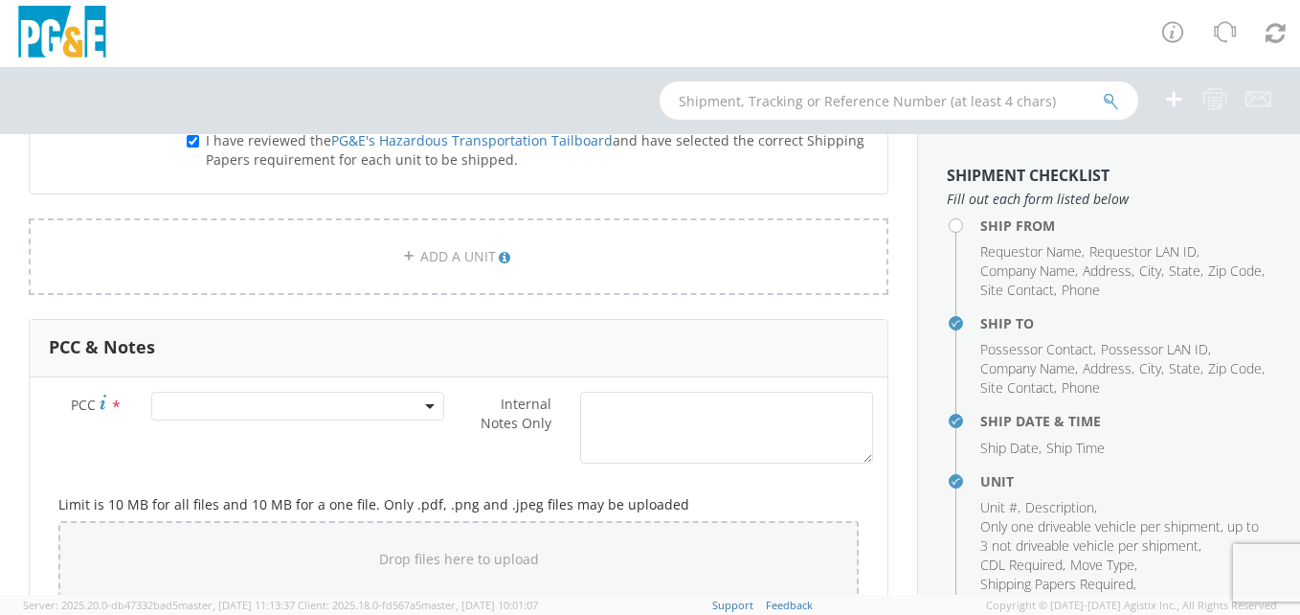
scroll to position [1340, 0]
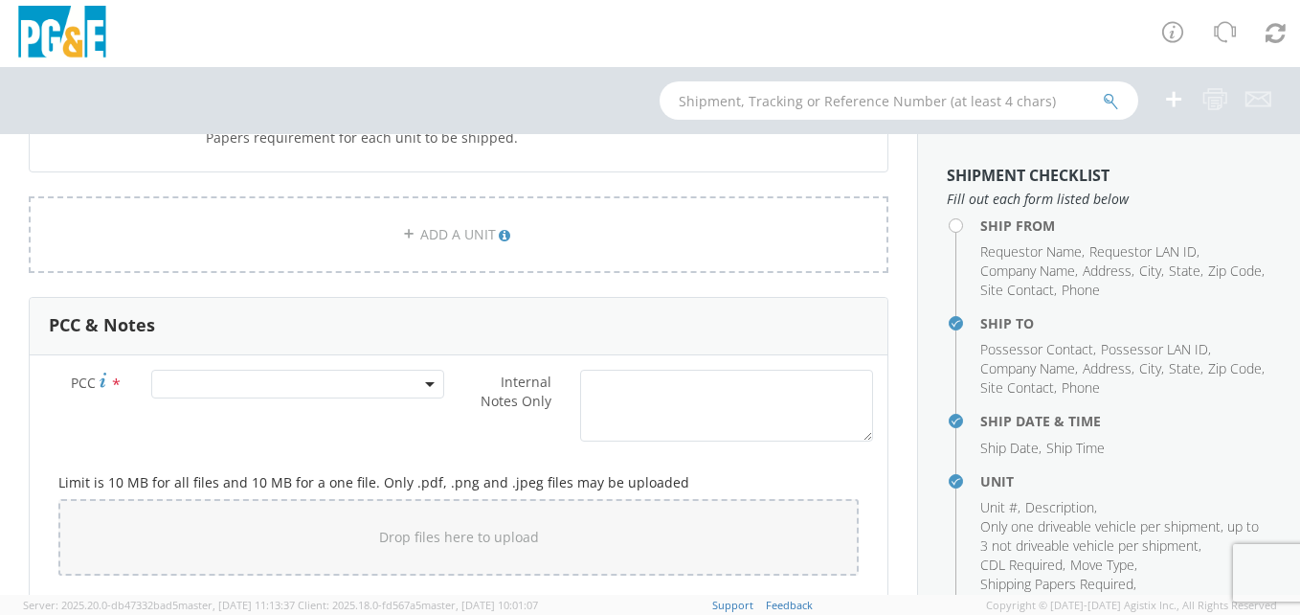
click at [198, 377] on span at bounding box center [297, 384] width 293 height 29
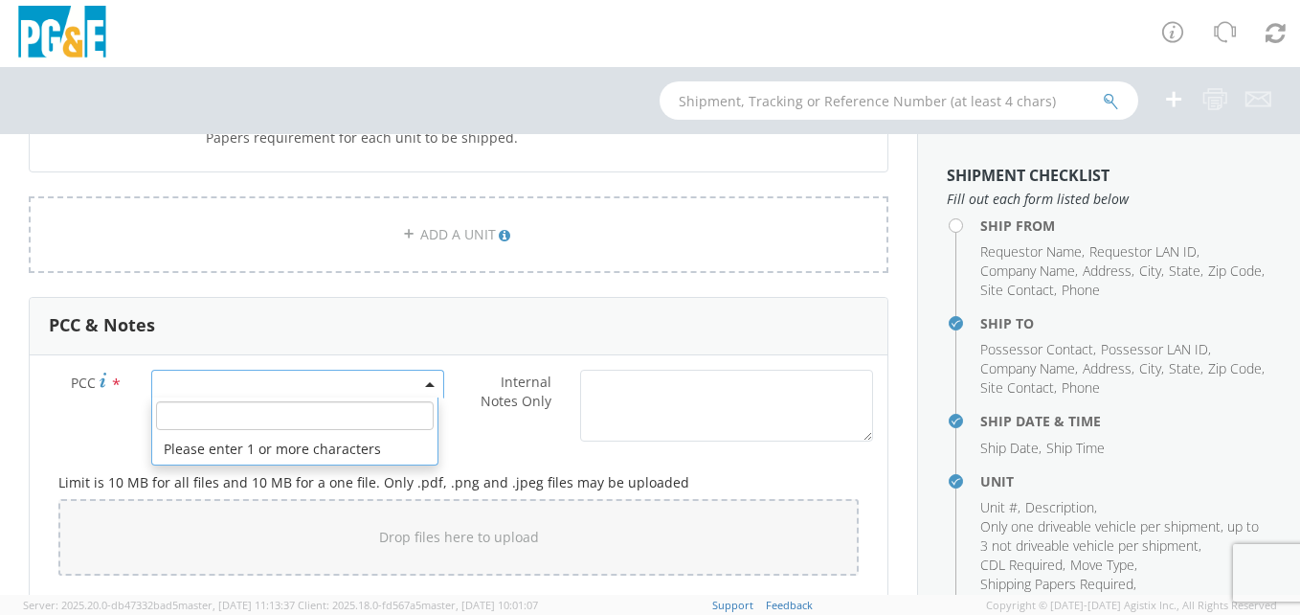
click at [187, 415] on input "number" at bounding box center [295, 415] width 278 height 29
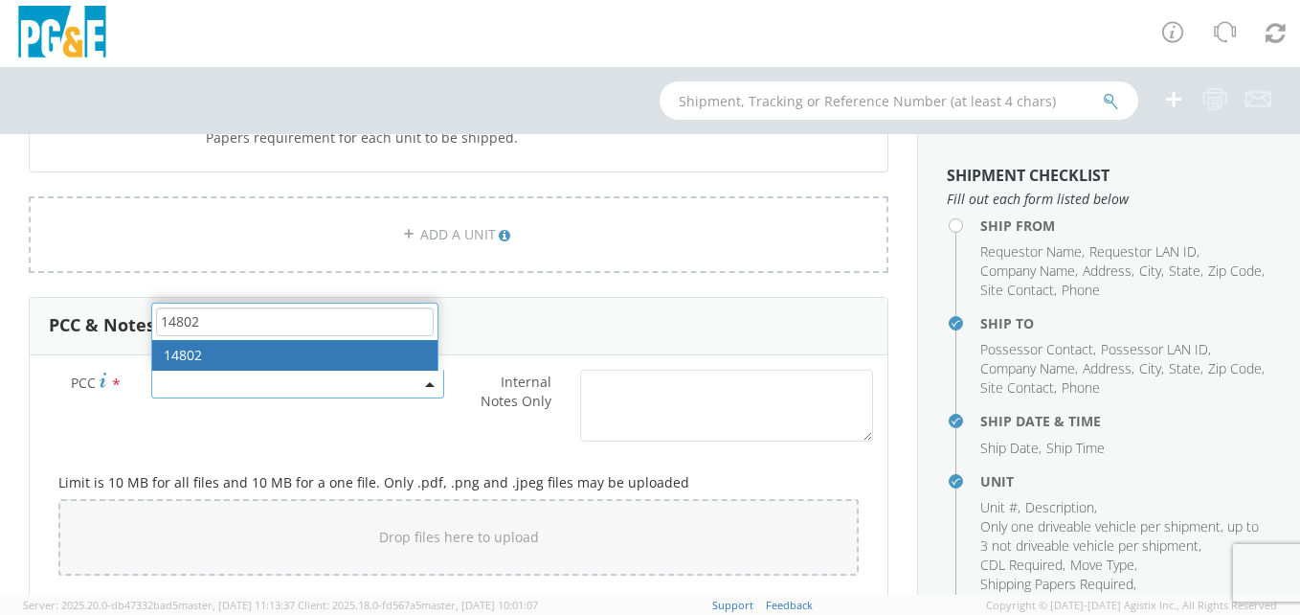
type input "14802"
select select "14802"
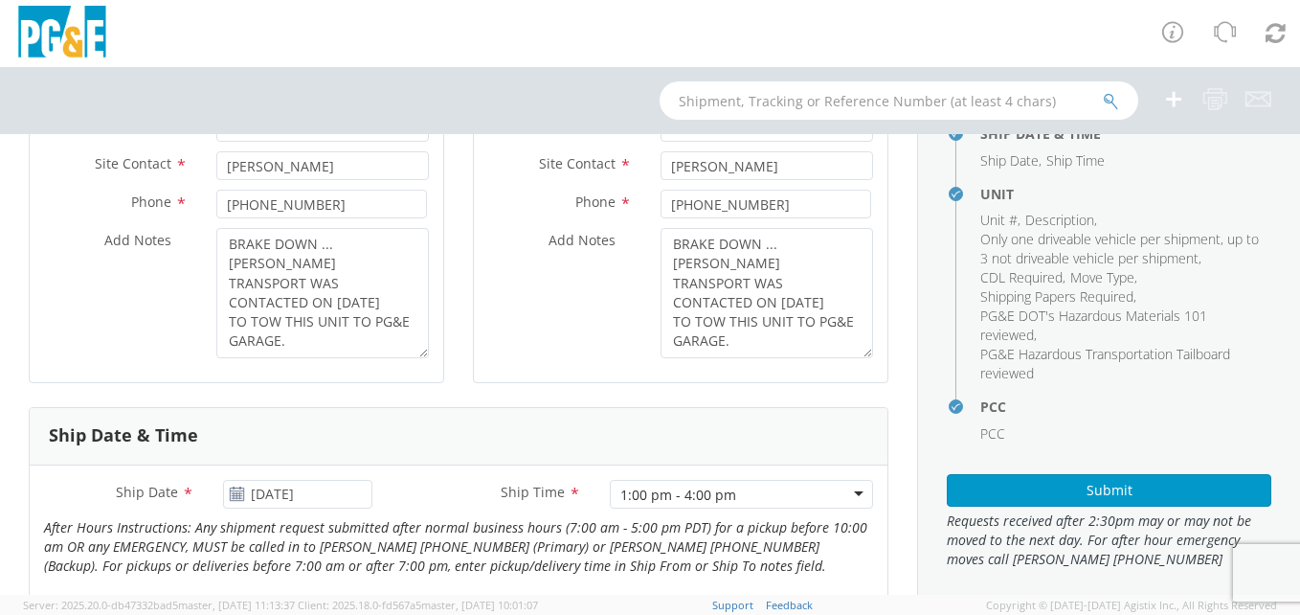
scroll to position [479, 0]
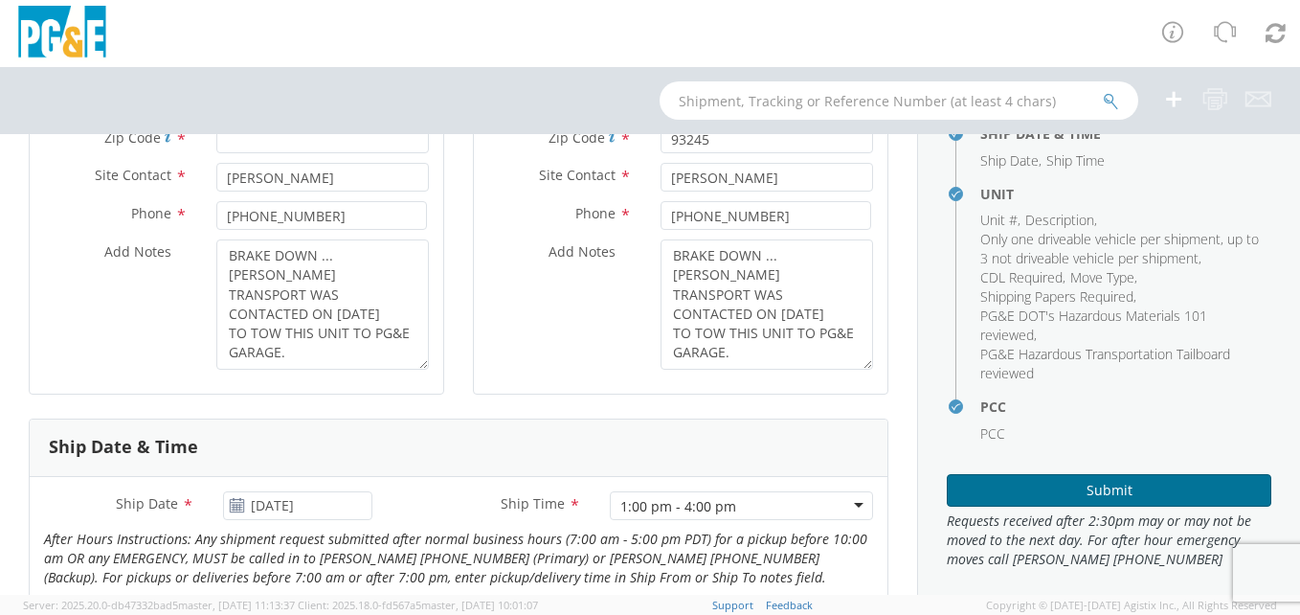
click at [1098, 490] on button "Submit" at bounding box center [1109, 490] width 325 height 33
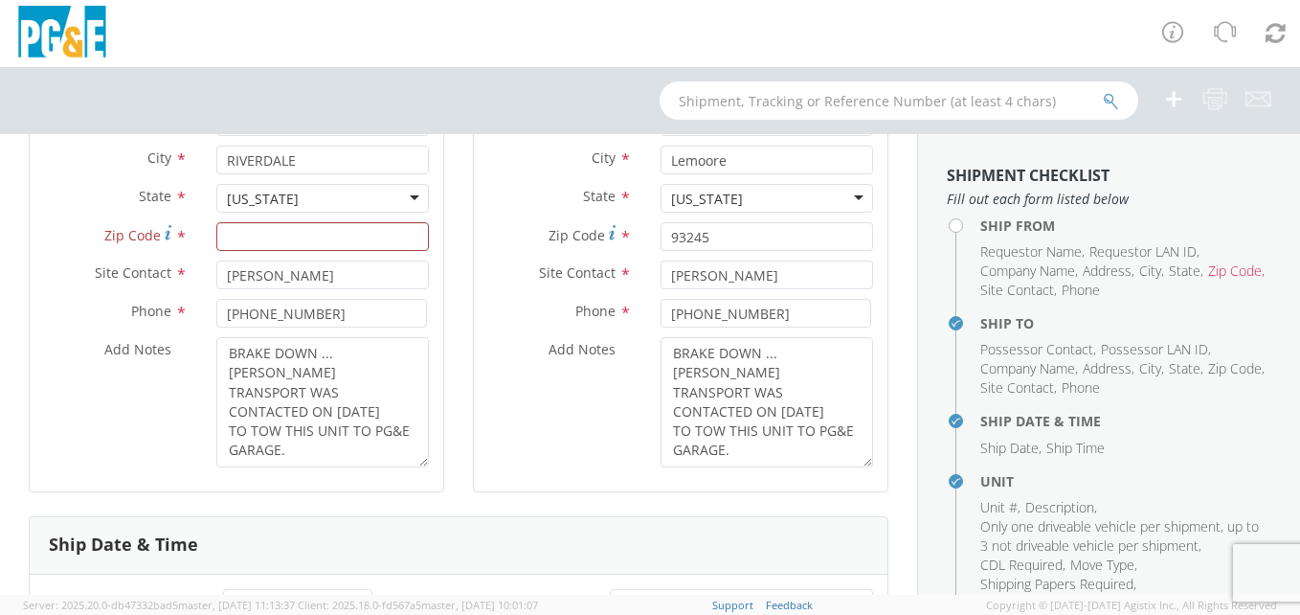
scroll to position [383, 0]
click at [305, 236] on input "Zip Code *" at bounding box center [322, 234] width 213 height 29
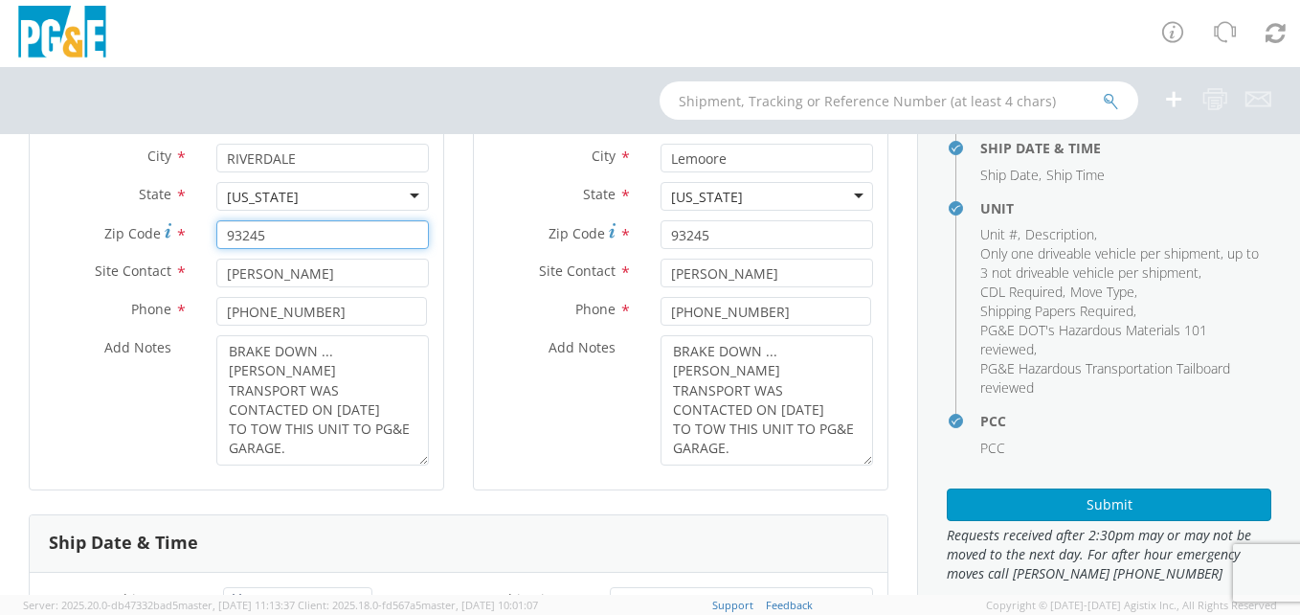
scroll to position [287, 0]
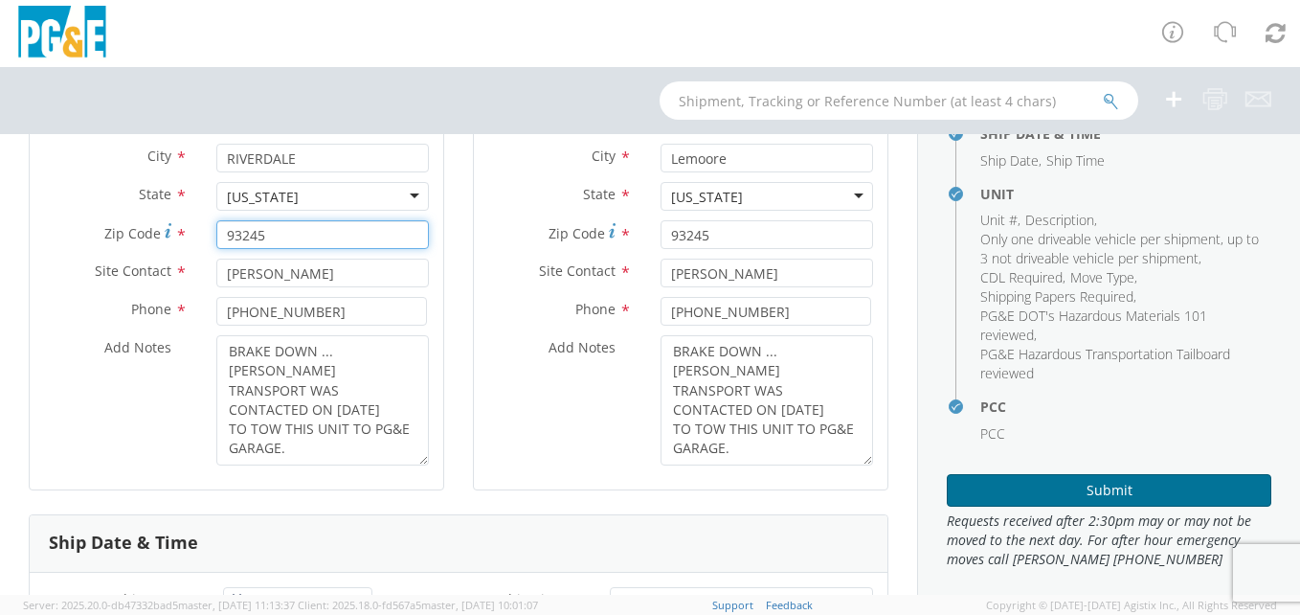
type input "93245"
click at [996, 484] on button "Submit" at bounding box center [1109, 490] width 325 height 33
